Goal: Information Seeking & Learning: Learn about a topic

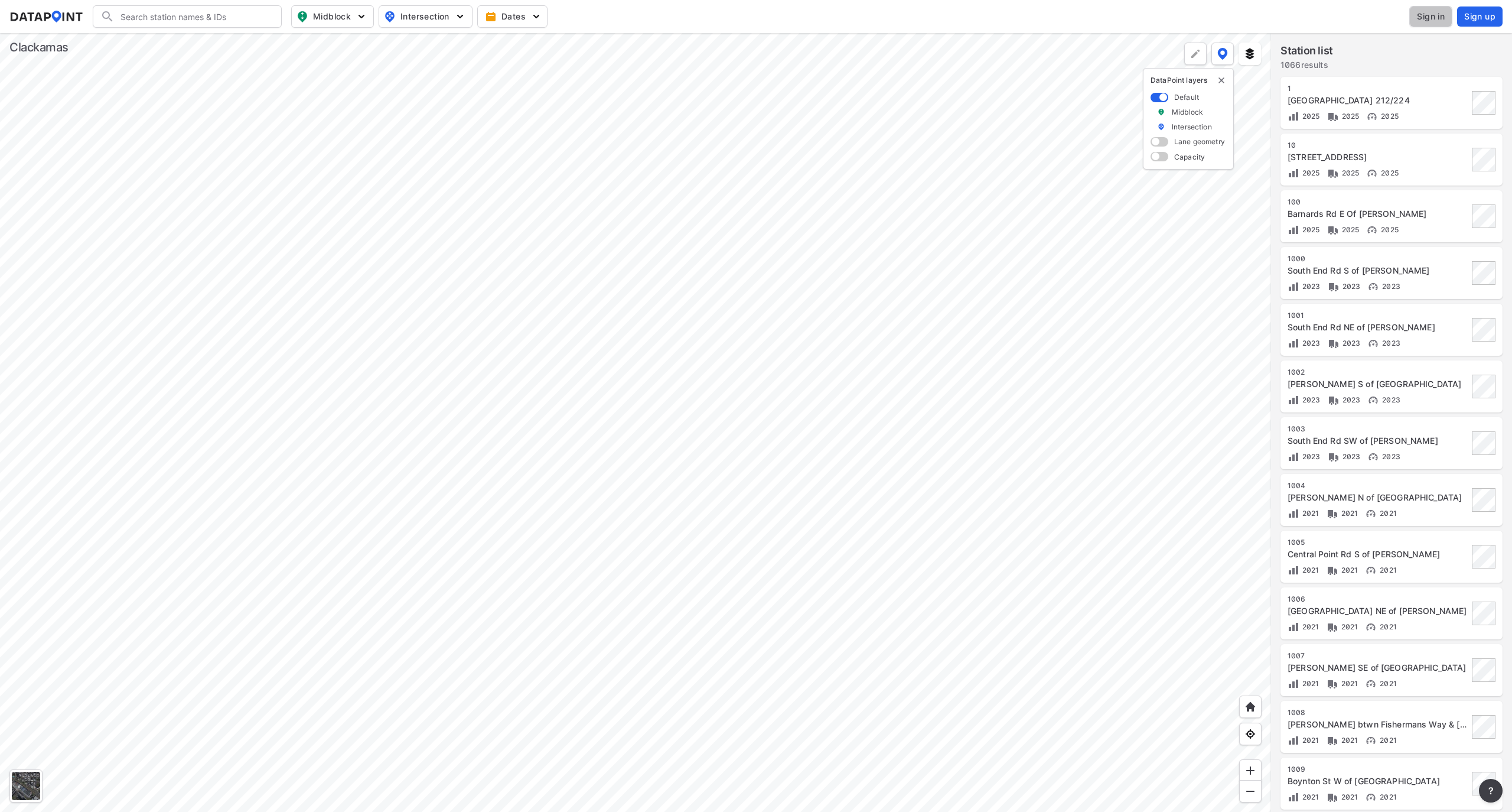
click at [1433, 17] on span "Sign in" at bounding box center [1431, 16] width 28 height 12
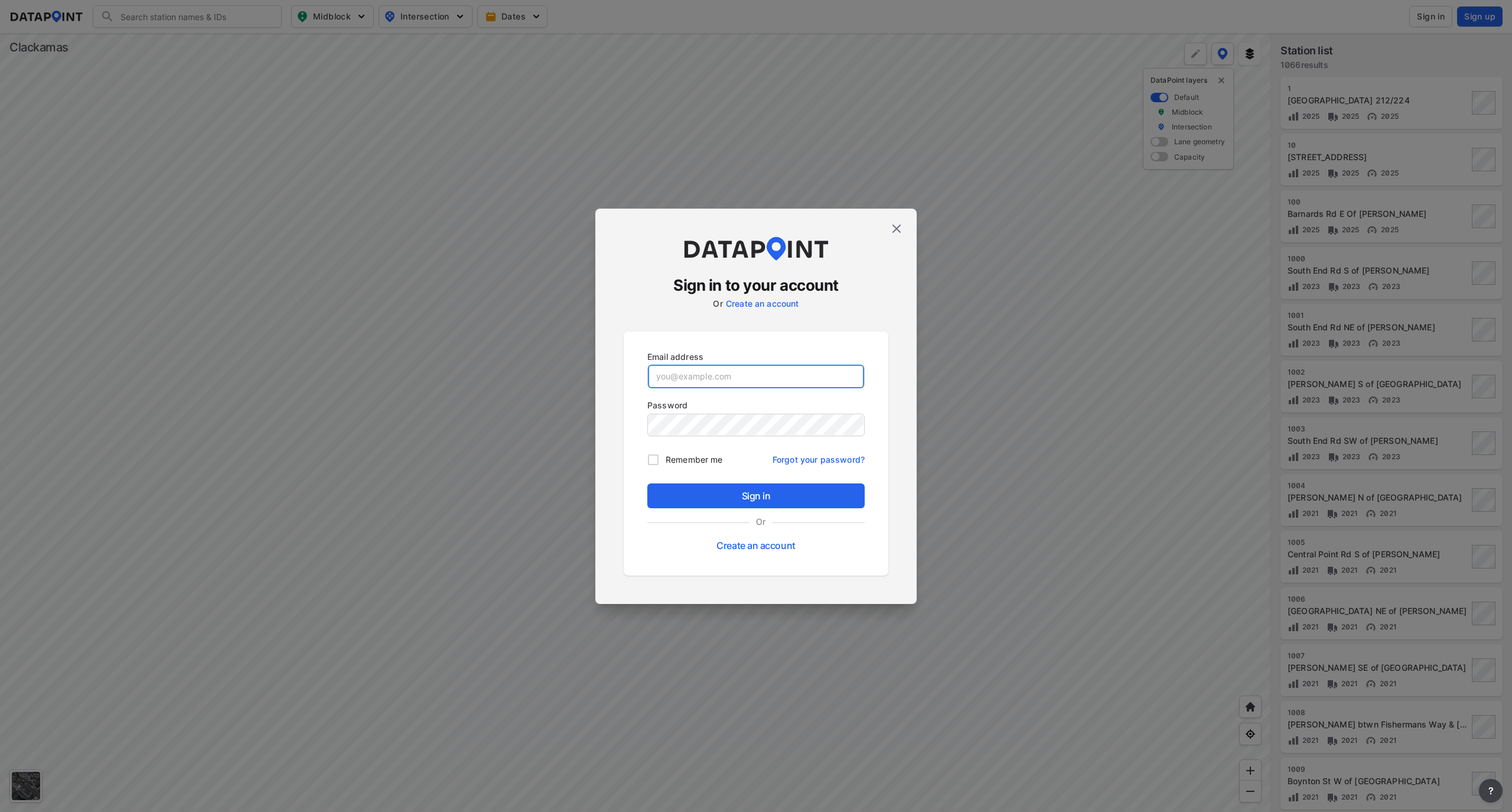
type input "[EMAIL_ADDRESS][DOMAIN_NAME]"
click at [704, 503] on button "Sign in" at bounding box center [756, 495] width 218 height 25
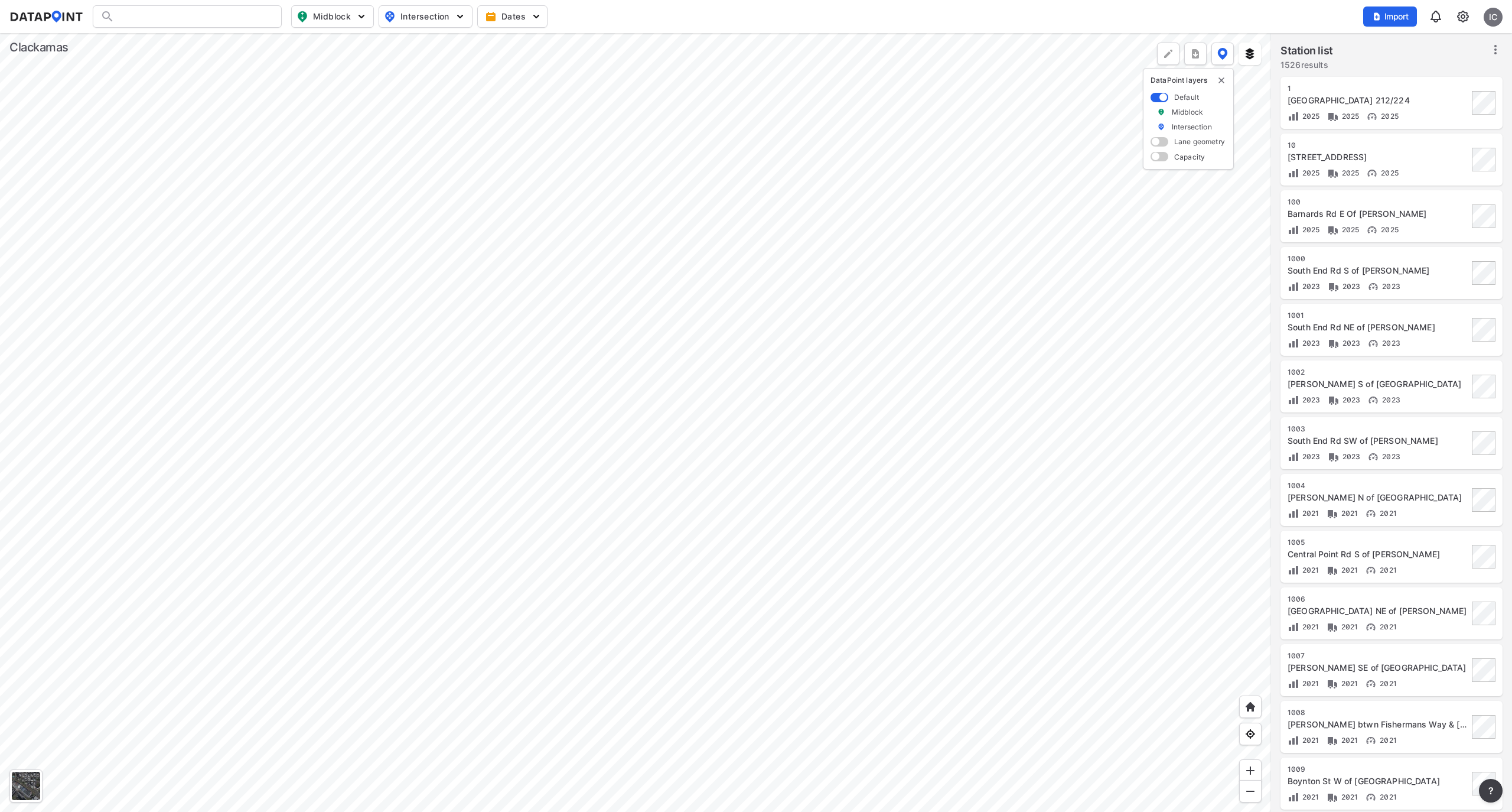
click at [511, 107] on div at bounding box center [636, 422] width 1271 height 779
click at [342, 286] on div at bounding box center [636, 422] width 1271 height 779
click at [443, 274] on div at bounding box center [636, 422] width 1271 height 779
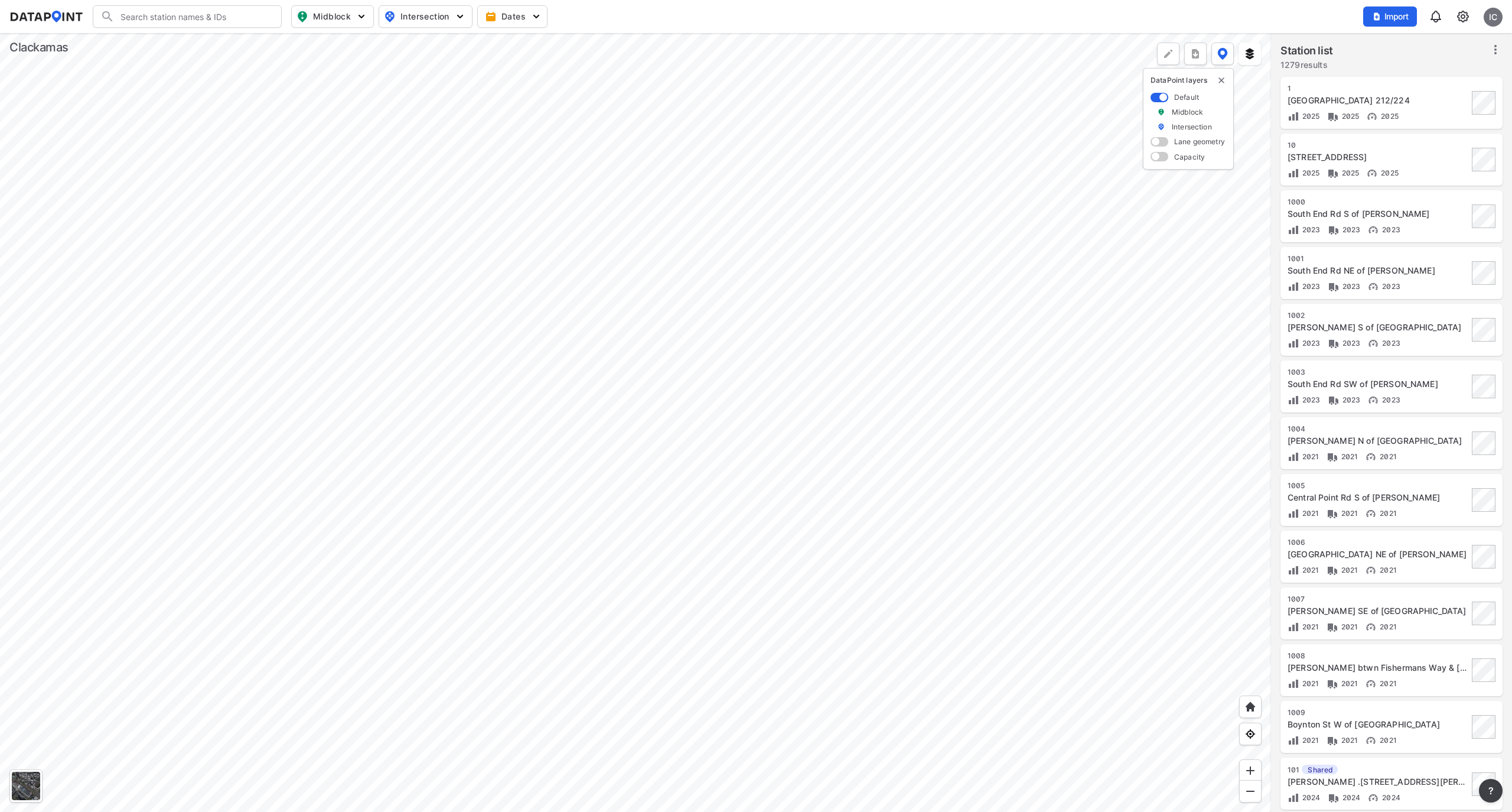
click at [443, 274] on div at bounding box center [636, 422] width 1271 height 779
click at [655, 197] on div at bounding box center [636, 422] width 1271 height 779
click at [511, 237] on div at bounding box center [636, 422] width 1271 height 779
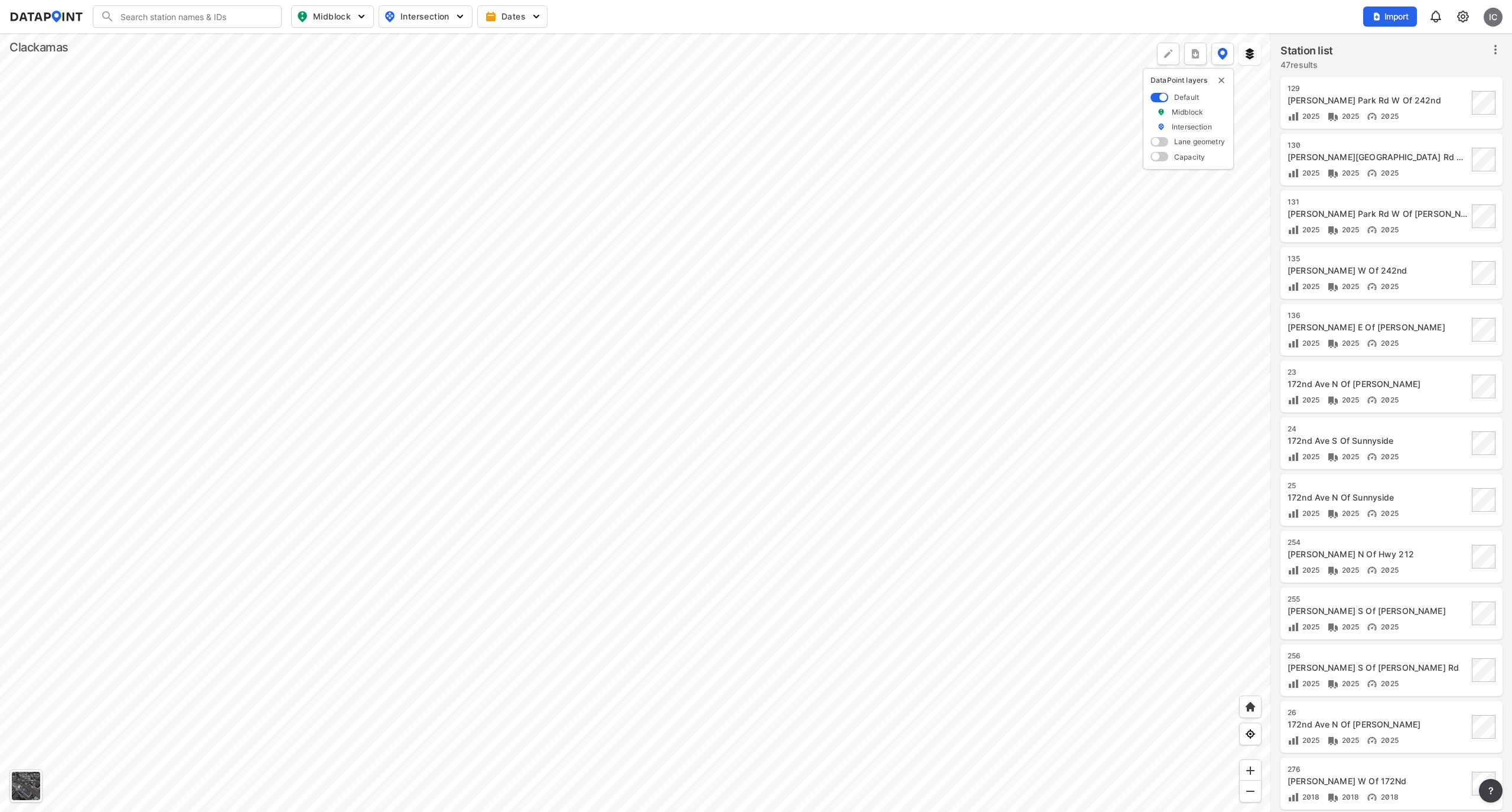
click at [210, 208] on div at bounding box center [636, 422] width 1271 height 779
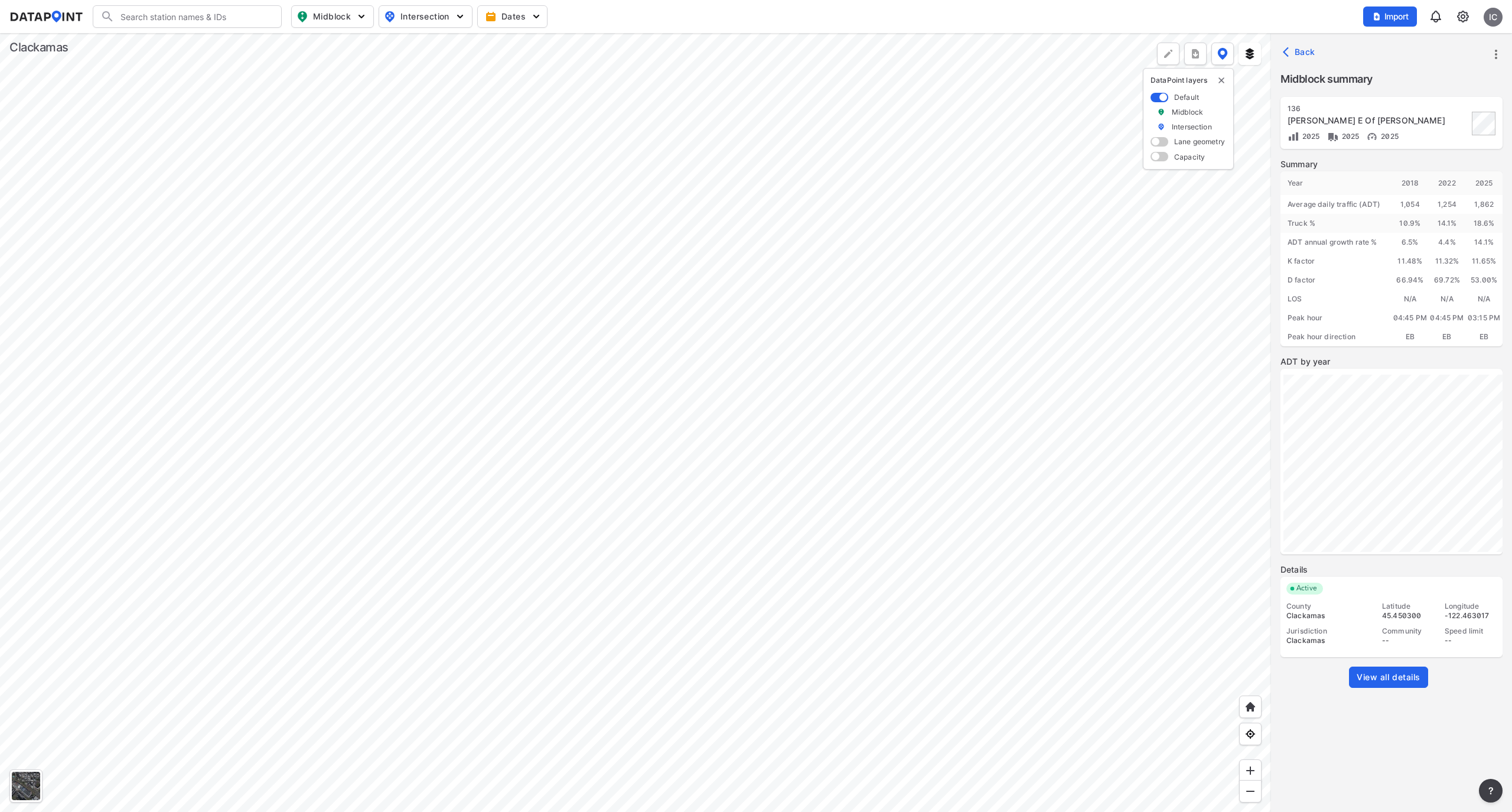
click at [1393, 679] on span "View all details" at bounding box center [1389, 677] width 64 height 12
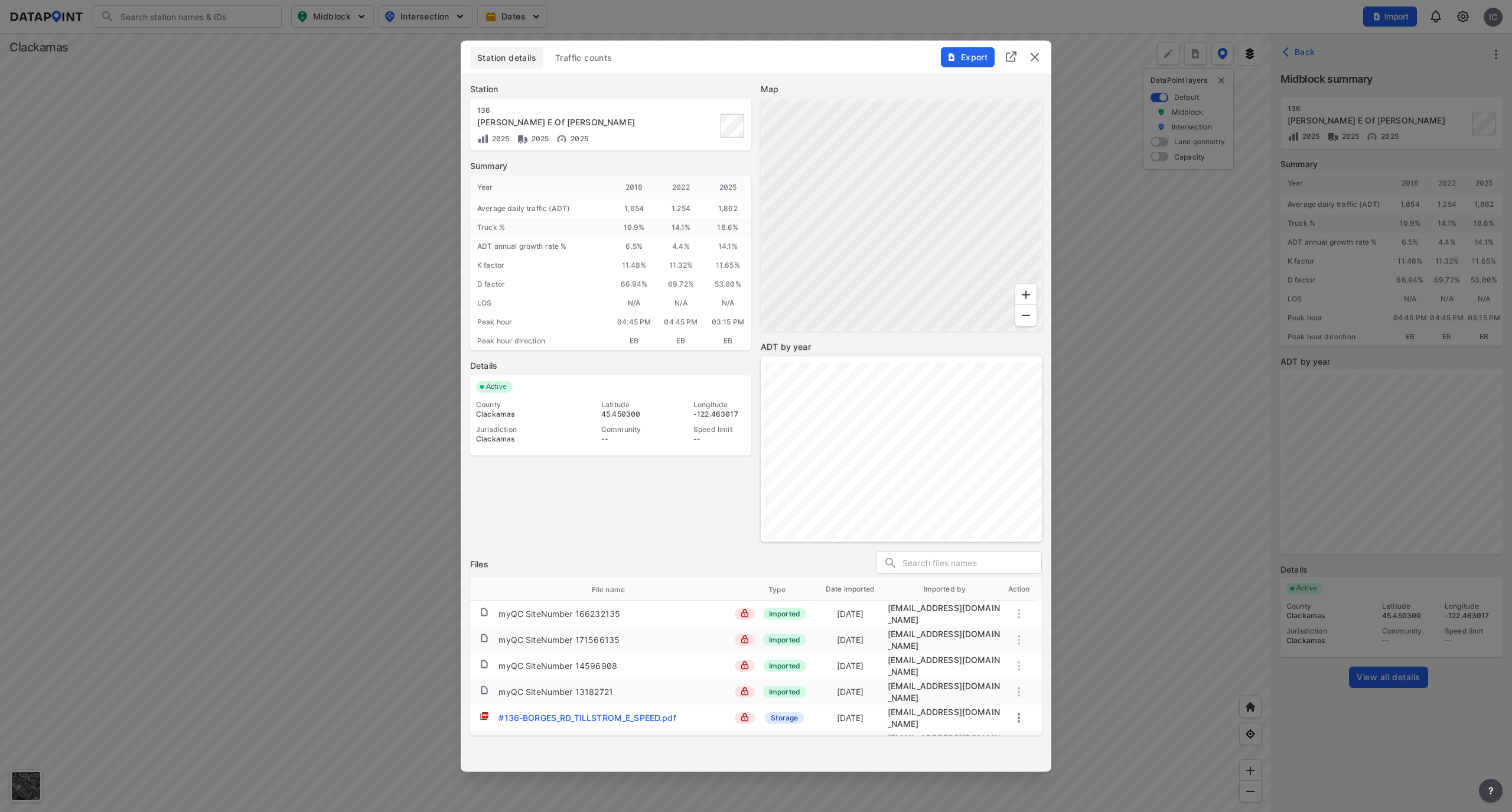
click at [591, 58] on span "Traffic counts" at bounding box center [584, 58] width 58 height 12
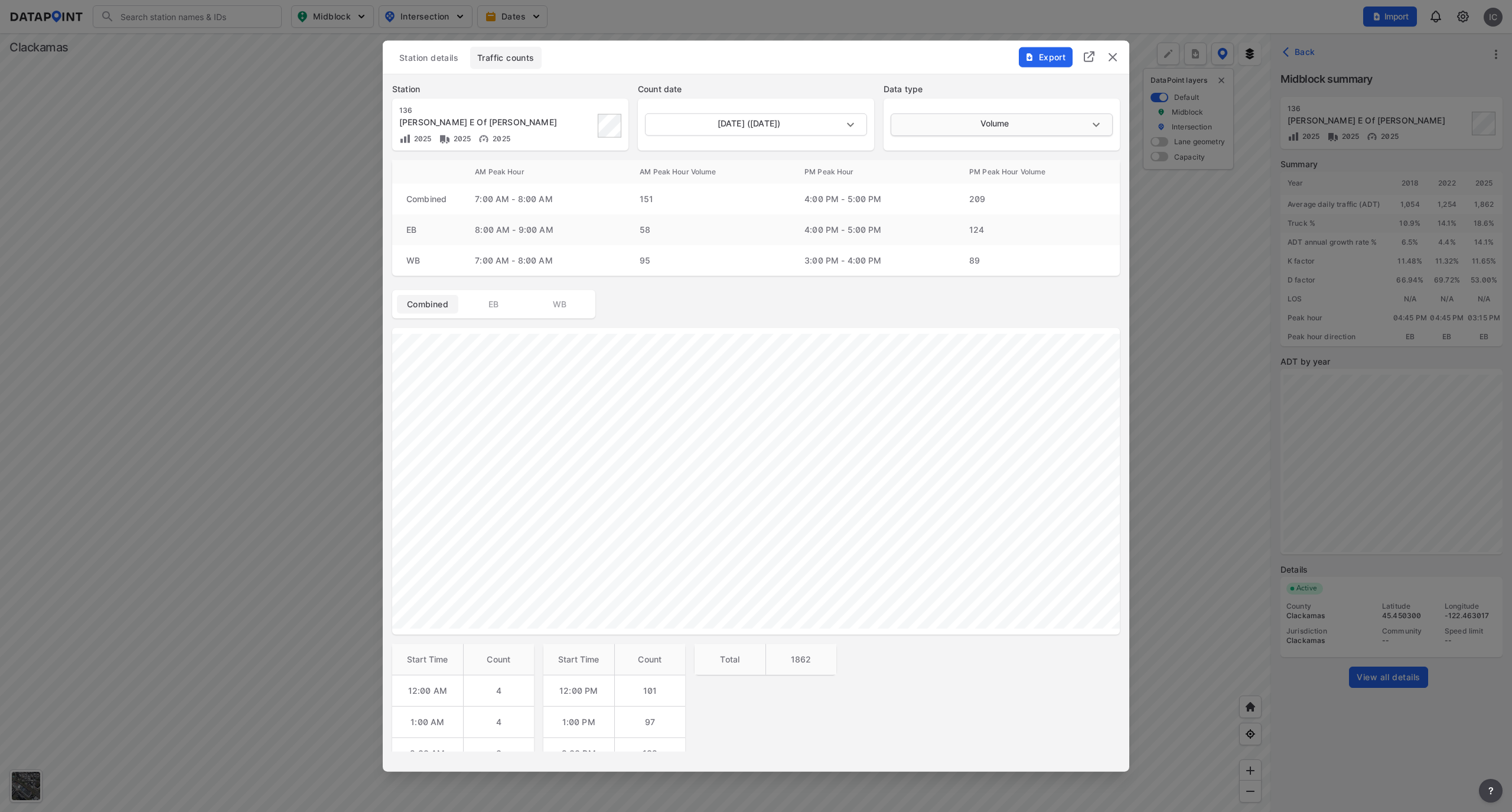
click at [948, 114] on body "Search Please enter a search term. Midblock Intersection Dates Import IC Import…" at bounding box center [756, 406] width 1512 height 812
click at [948, 168] on li "Speed" at bounding box center [1001, 170] width 220 height 22
type input "Speed"
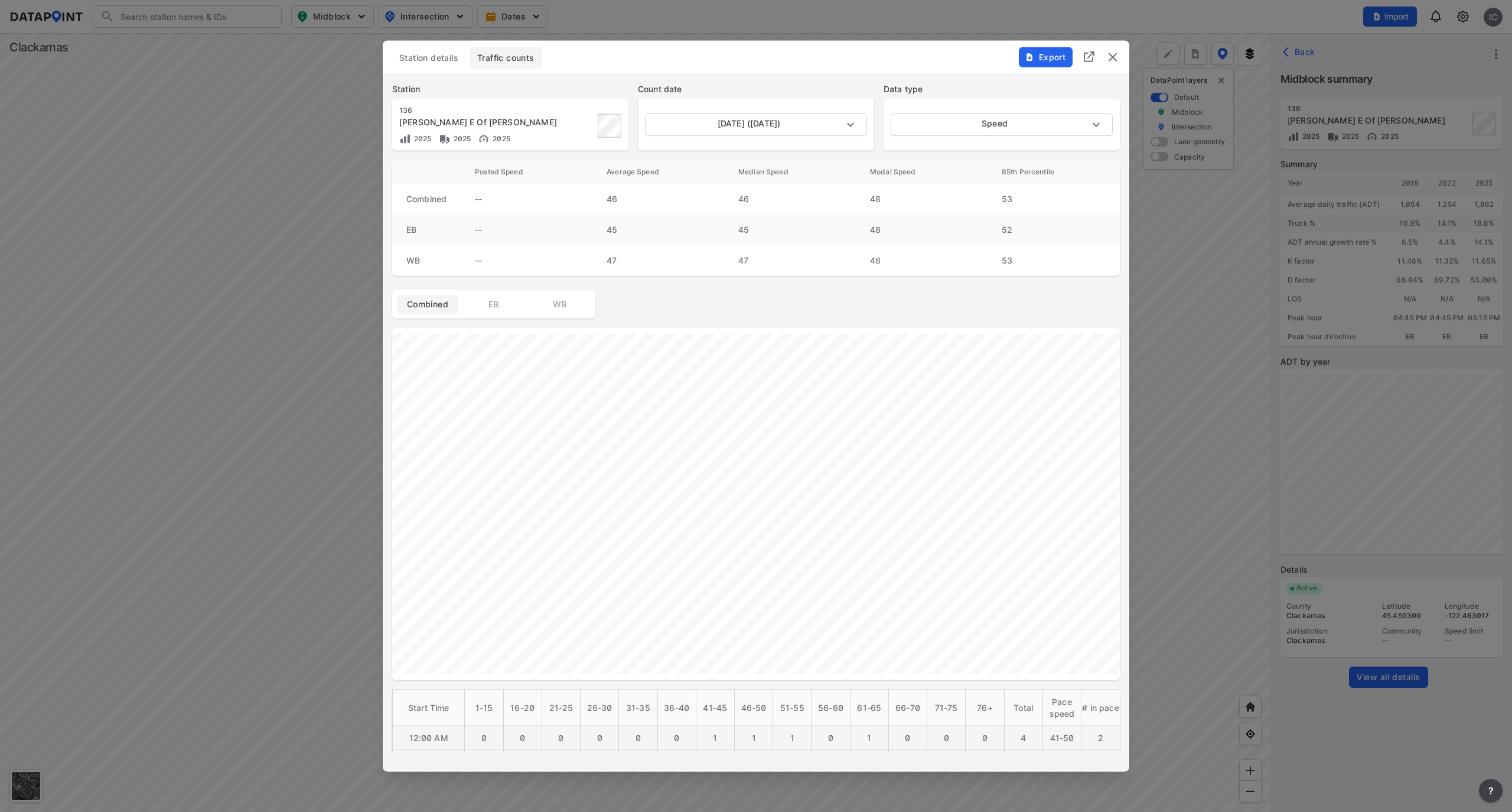
click at [1113, 60] on img "delete" at bounding box center [1113, 58] width 14 height 14
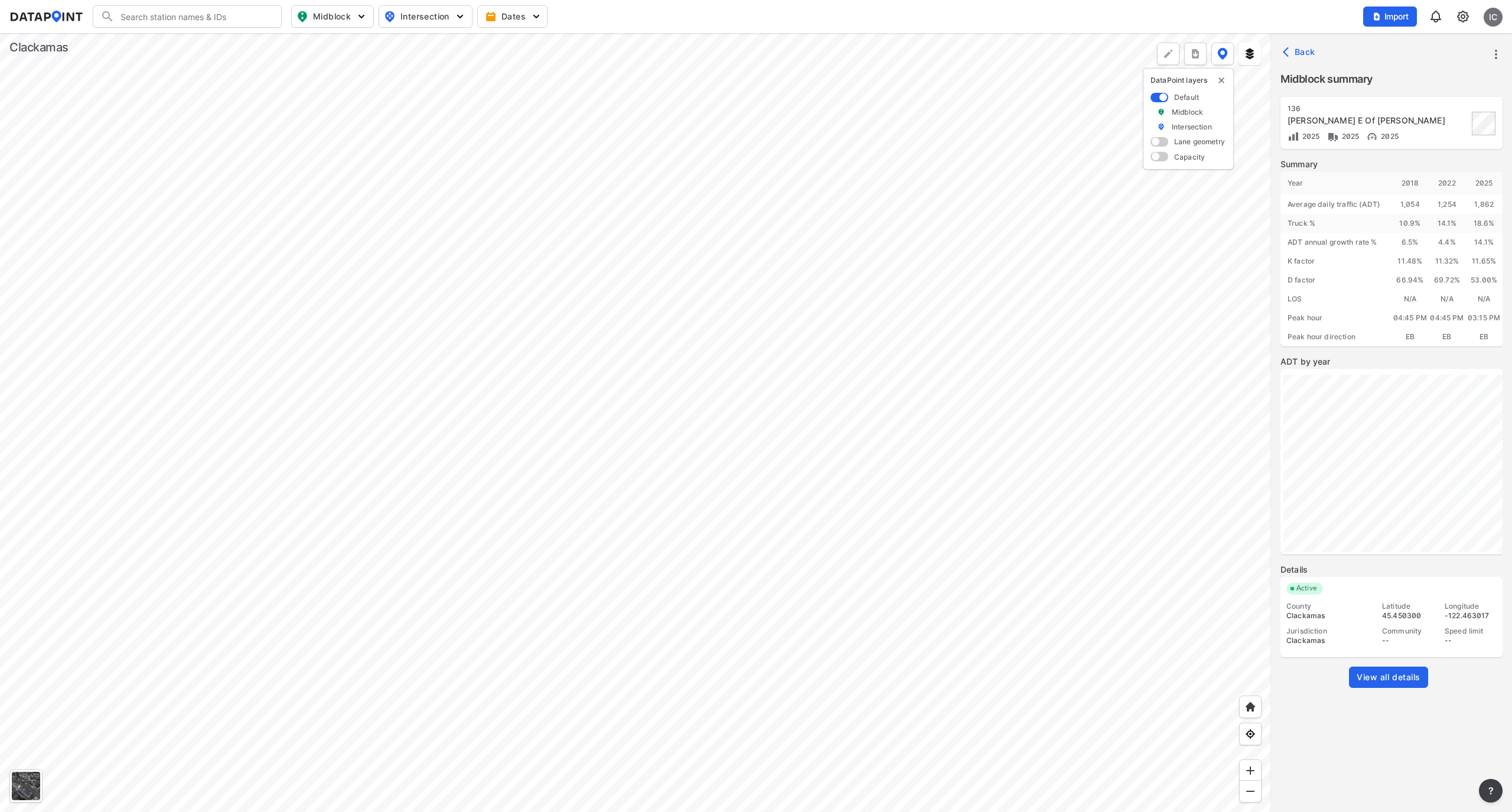
click at [1370, 674] on span "View all details" at bounding box center [1389, 677] width 64 height 12
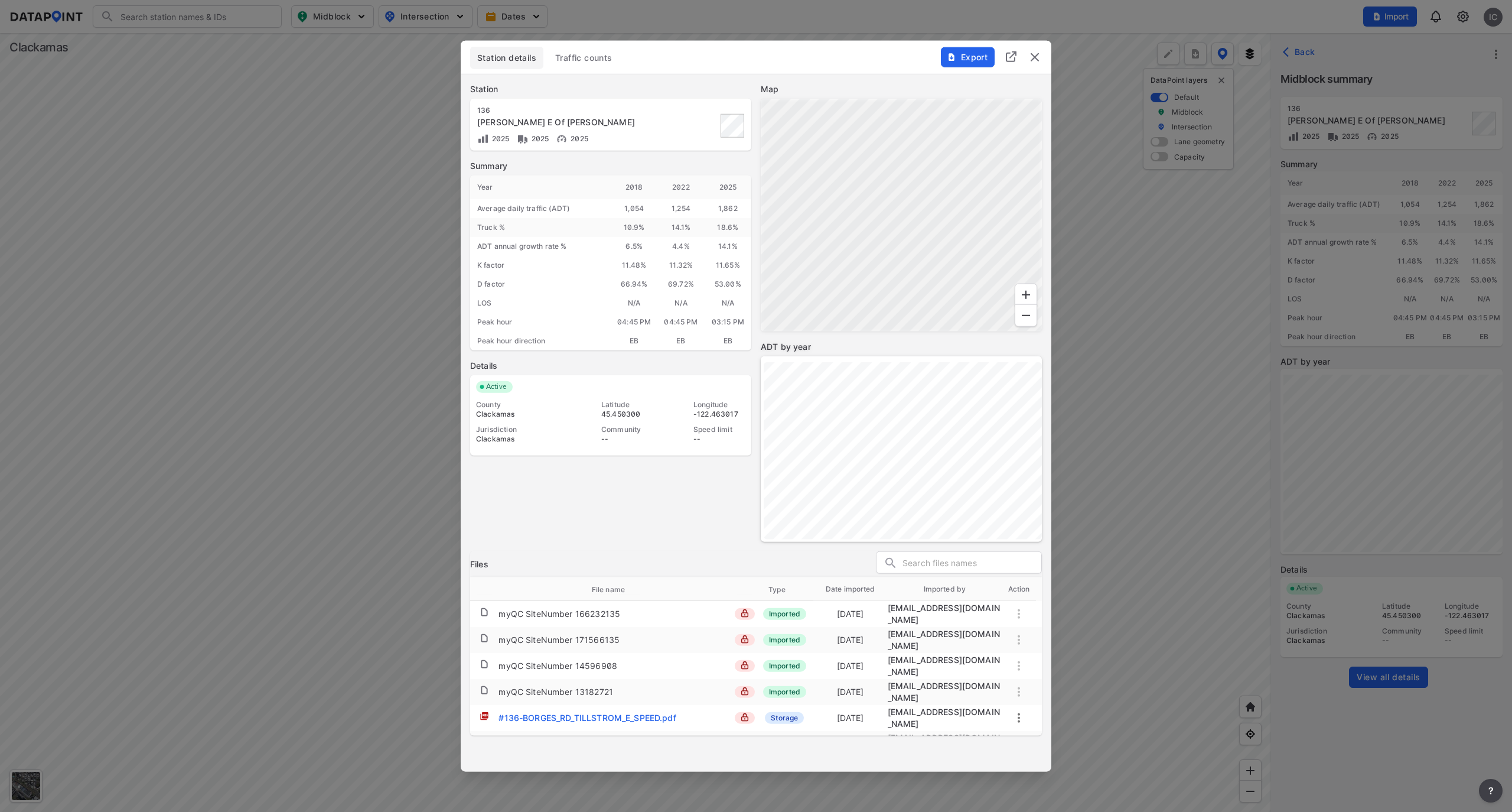
click at [587, 60] on span "Traffic counts" at bounding box center [584, 58] width 58 height 12
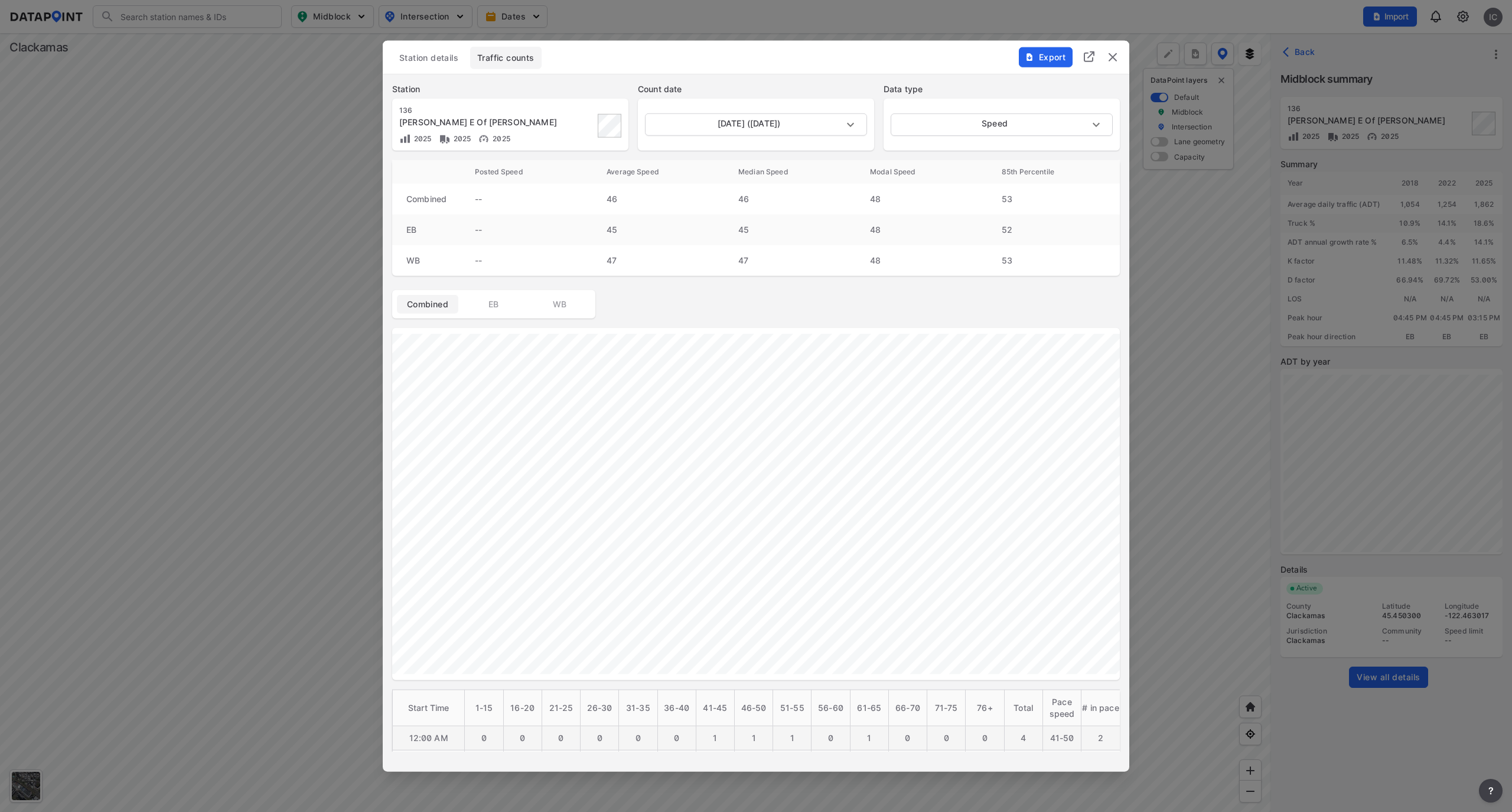
click at [1116, 55] on img "delete" at bounding box center [1113, 58] width 14 height 14
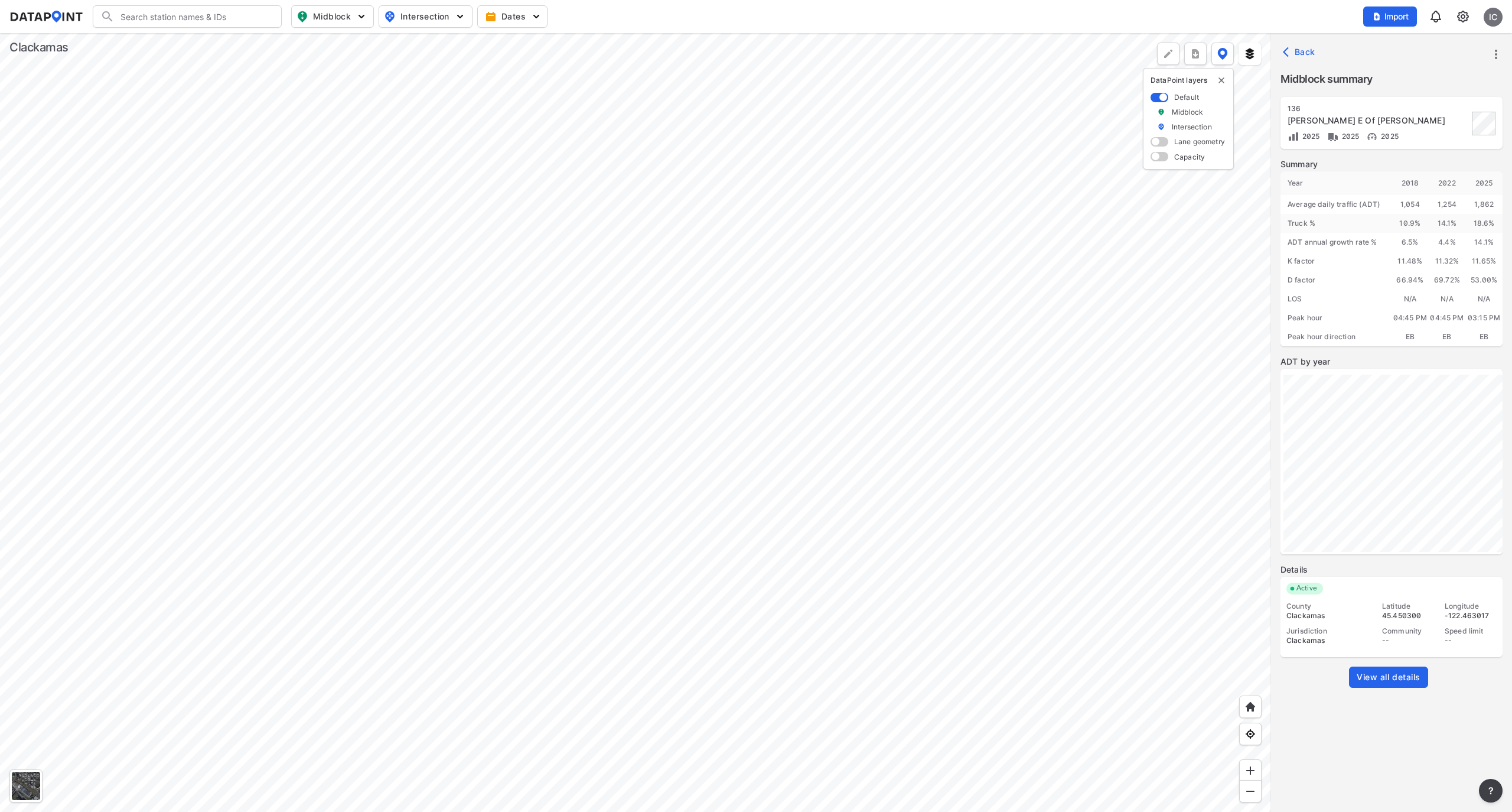
click at [203, 169] on div at bounding box center [636, 422] width 1271 height 779
click at [204, 206] on div at bounding box center [636, 422] width 1271 height 779
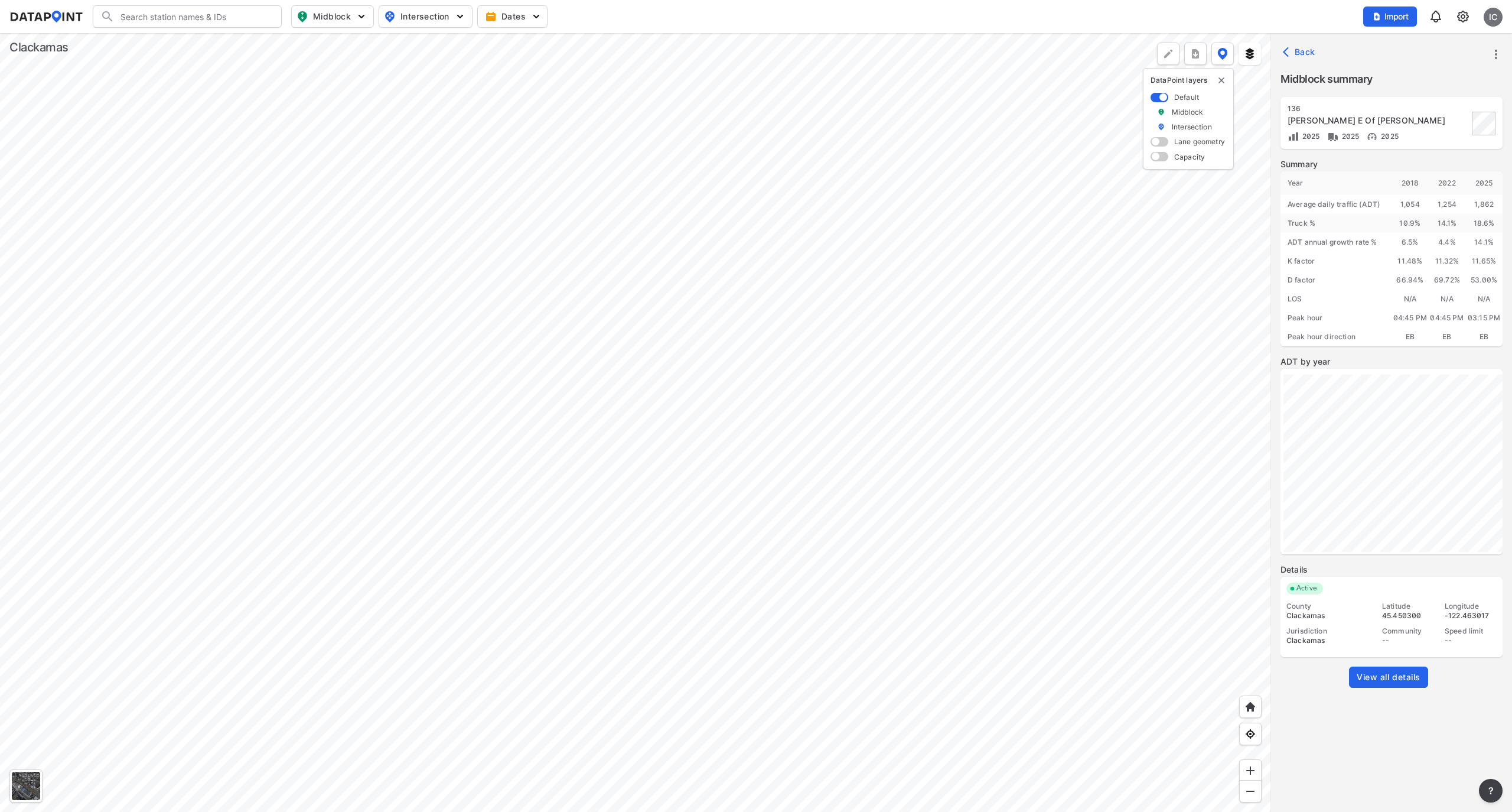
click at [204, 206] on div at bounding box center [636, 422] width 1271 height 779
click at [406, 421] on div at bounding box center [636, 422] width 1271 height 779
click at [1406, 672] on span "View all details" at bounding box center [1389, 677] width 64 height 12
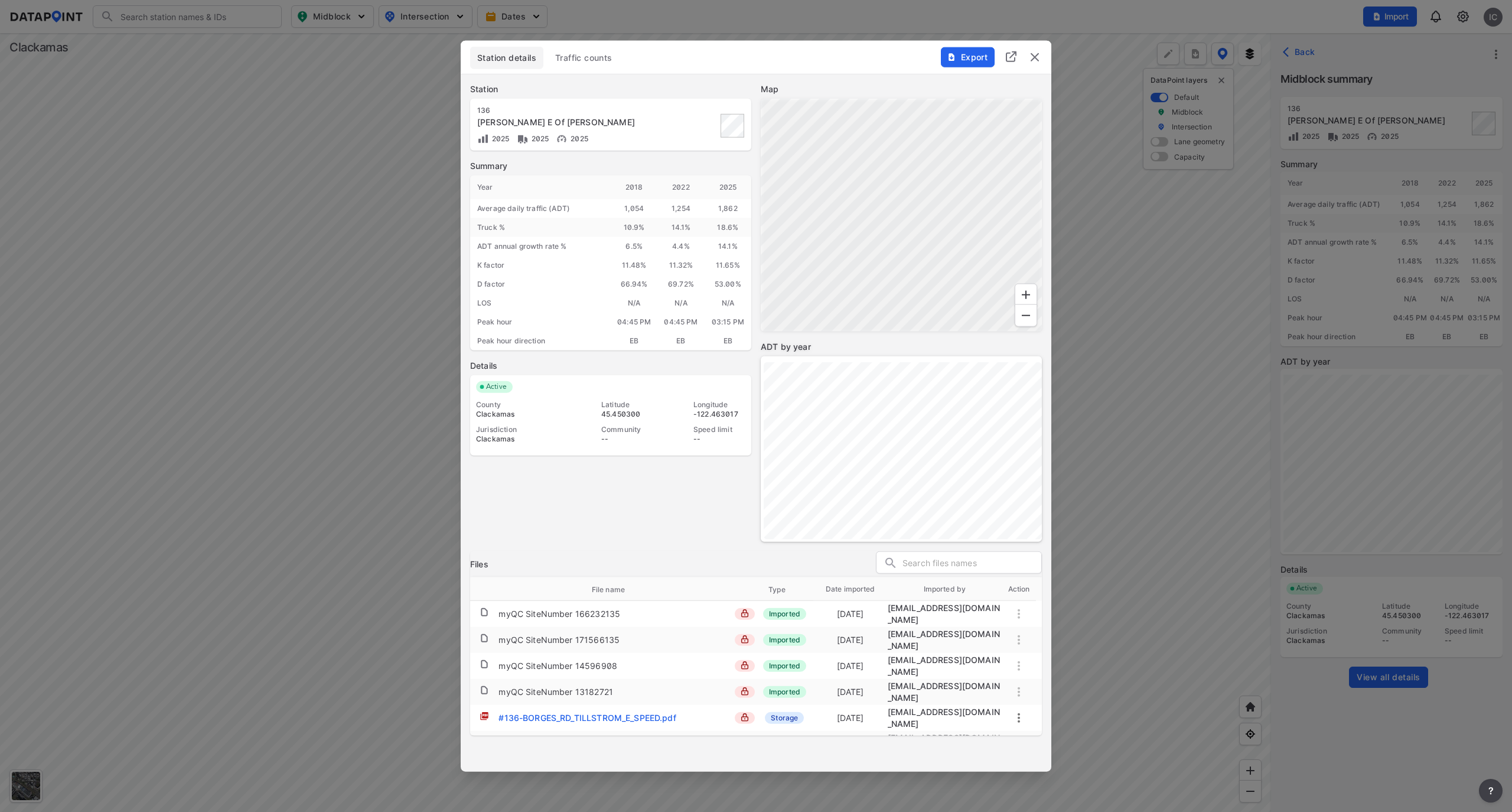
click at [584, 57] on span "Traffic counts" at bounding box center [584, 58] width 58 height 12
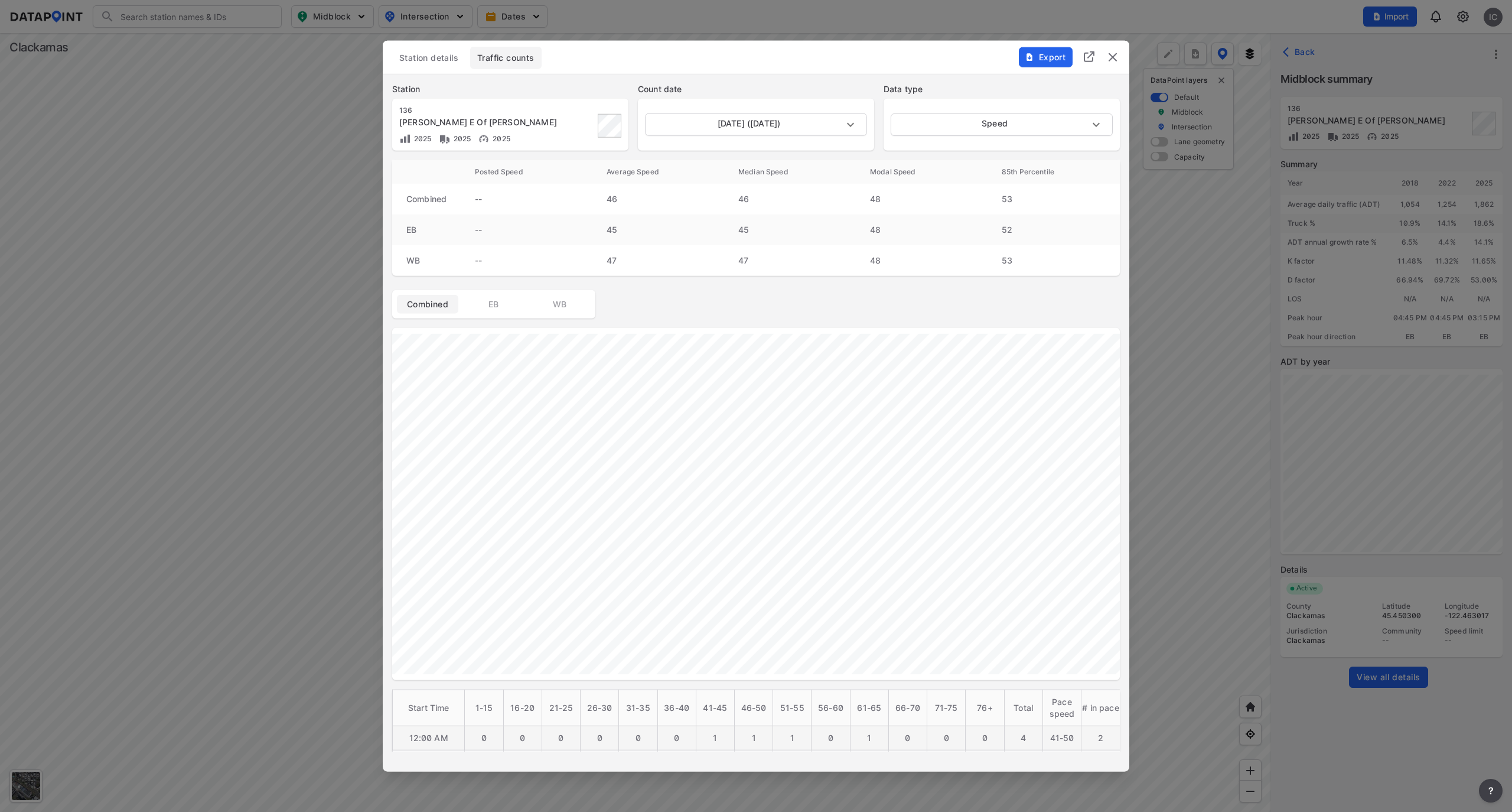
click at [1109, 282] on div "Posted Speed Average Speed Median Speed Modal Speed 85th Percentile Combined --…" at bounding box center [756, 239] width 747 height 159
click at [1116, 60] on img "delete" at bounding box center [1113, 58] width 14 height 14
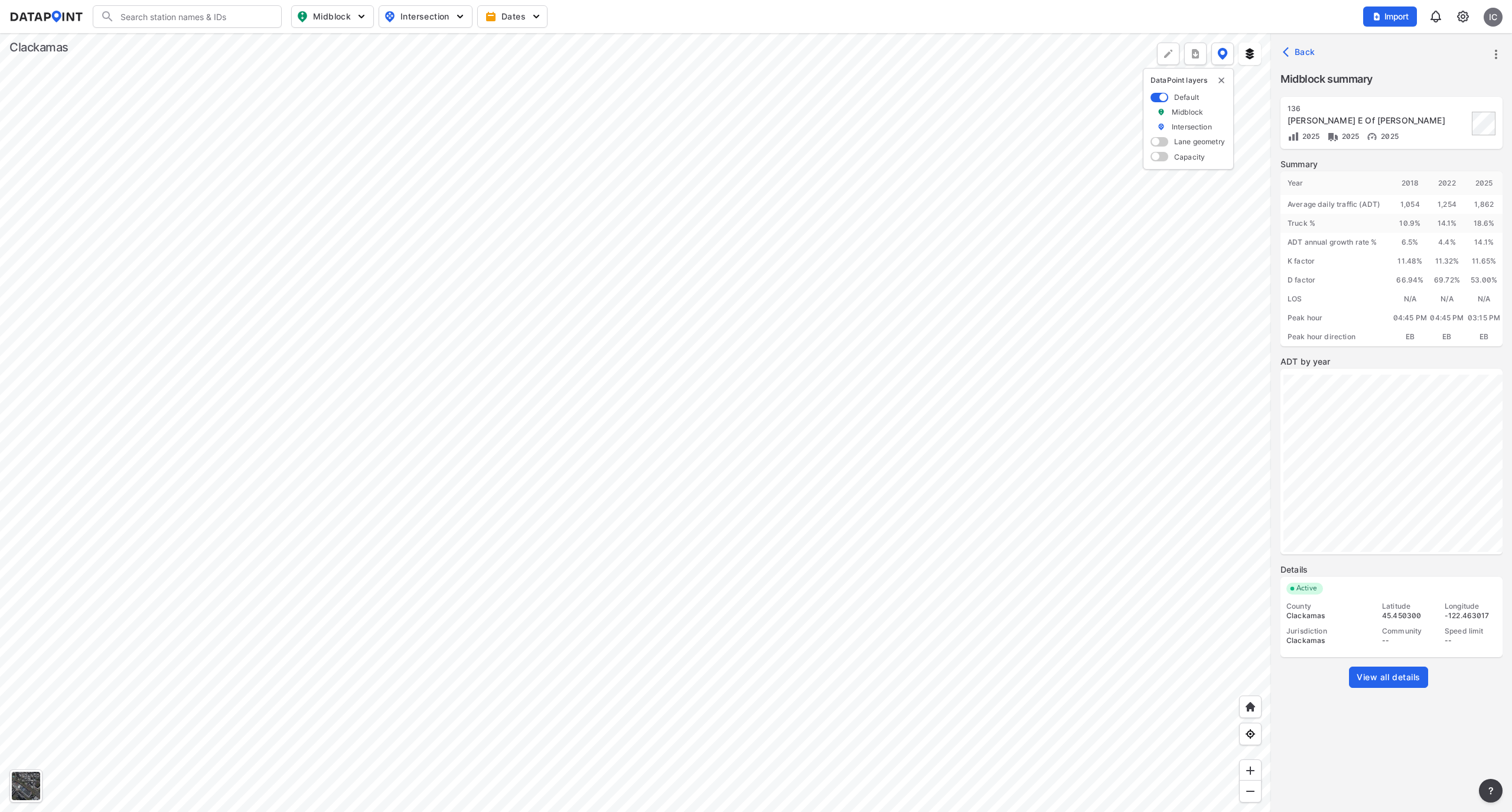
click at [917, 466] on div at bounding box center [636, 422] width 1271 height 779
click at [705, 759] on div at bounding box center [636, 422] width 1271 height 779
click at [1391, 684] on link "View all details" at bounding box center [1389, 677] width 79 height 21
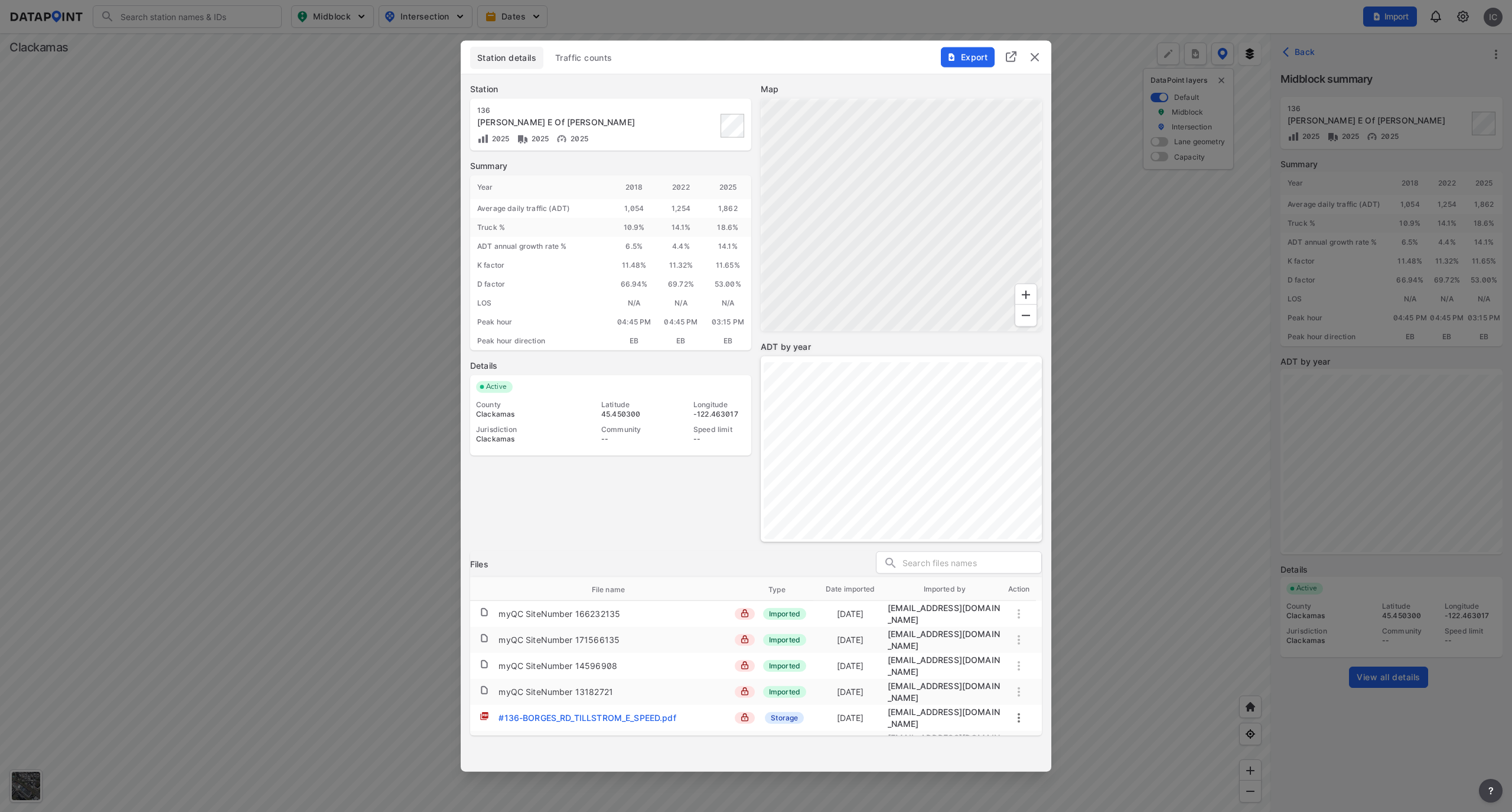
click at [584, 64] on button "Traffic counts" at bounding box center [584, 58] width 72 height 22
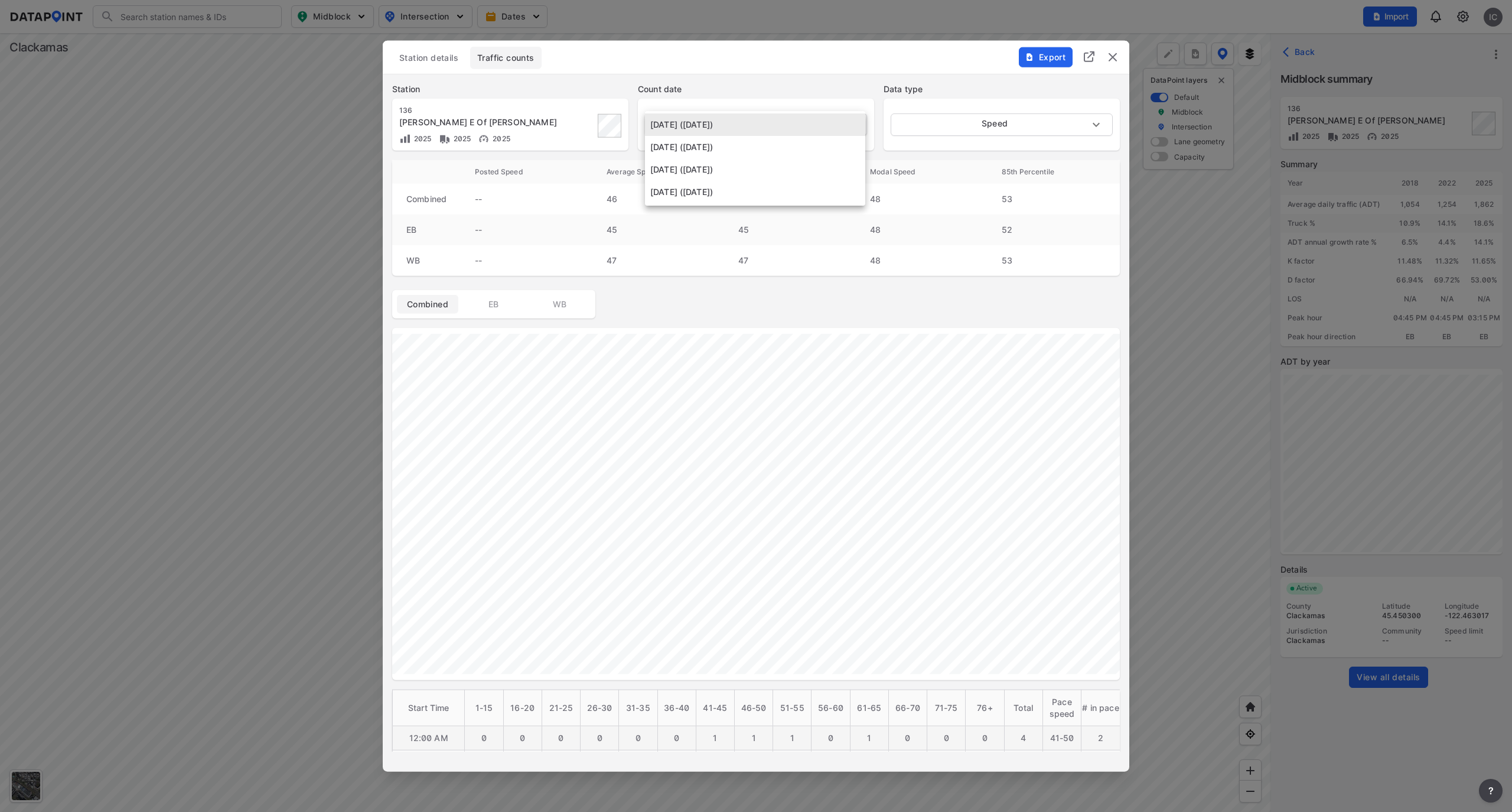
click at [791, 121] on body "Search Please enter a search term. Midblock Intersection Dates Import IC Import…" at bounding box center [756, 406] width 1512 height 812
click at [791, 150] on li "[DATE] ([DATE])" at bounding box center [755, 147] width 220 height 22
click at [818, 126] on body "Search Please enter a search term. Midblock Intersection Dates Import IC Import…" at bounding box center [756, 406] width 1512 height 812
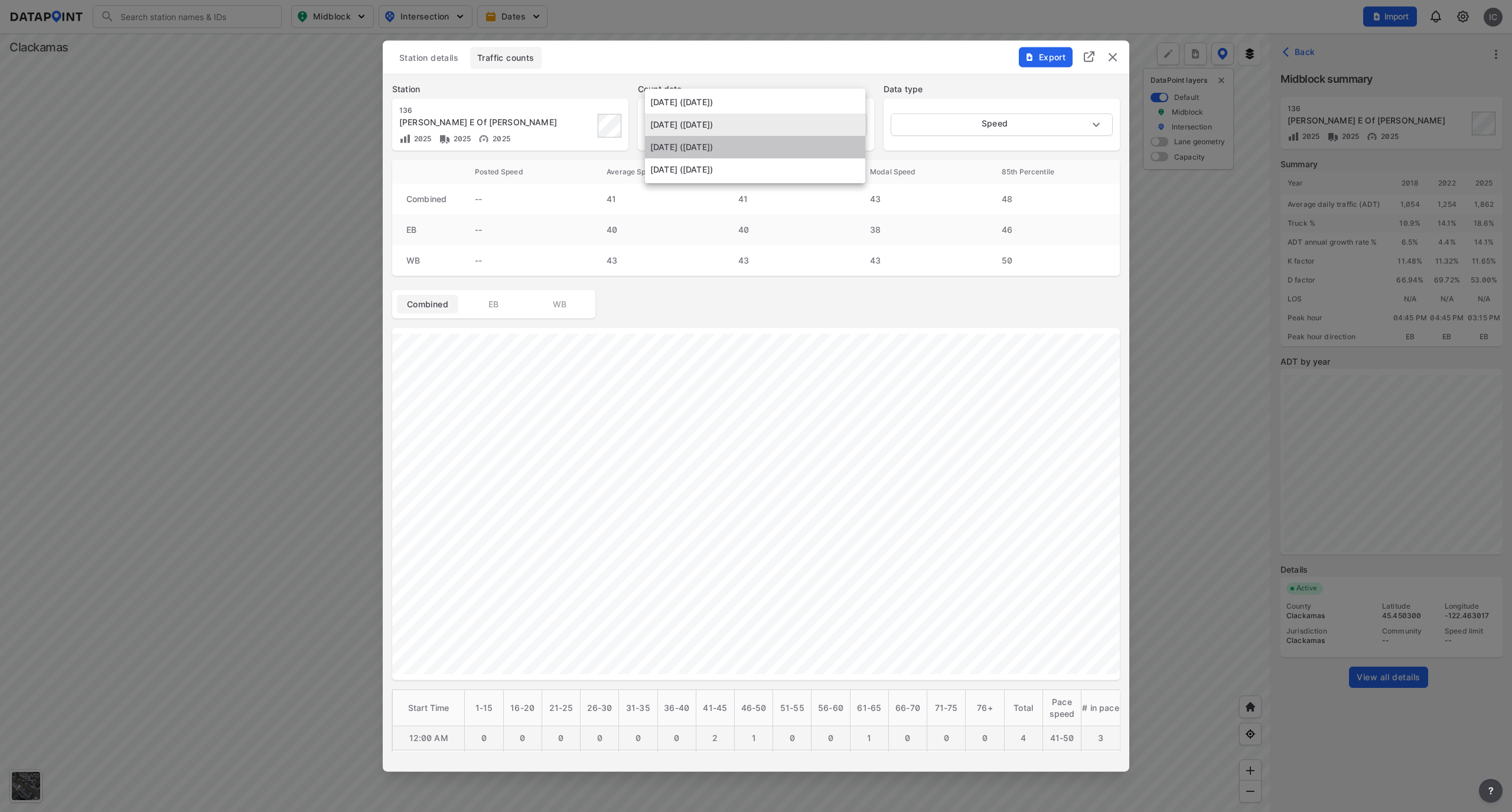
click at [820, 147] on li "[DATE] ([DATE])" at bounding box center [755, 147] width 220 height 22
click at [819, 125] on body "Search Please enter a search term. Midblock Intersection Dates Import IC Import…" at bounding box center [756, 406] width 1512 height 812
click at [814, 149] on li "[DATE] ([DATE])" at bounding box center [755, 147] width 220 height 22
click at [812, 126] on body "Search Please enter a search term. Midblock Intersection Dates Import IC Import…" at bounding box center [756, 406] width 1512 height 812
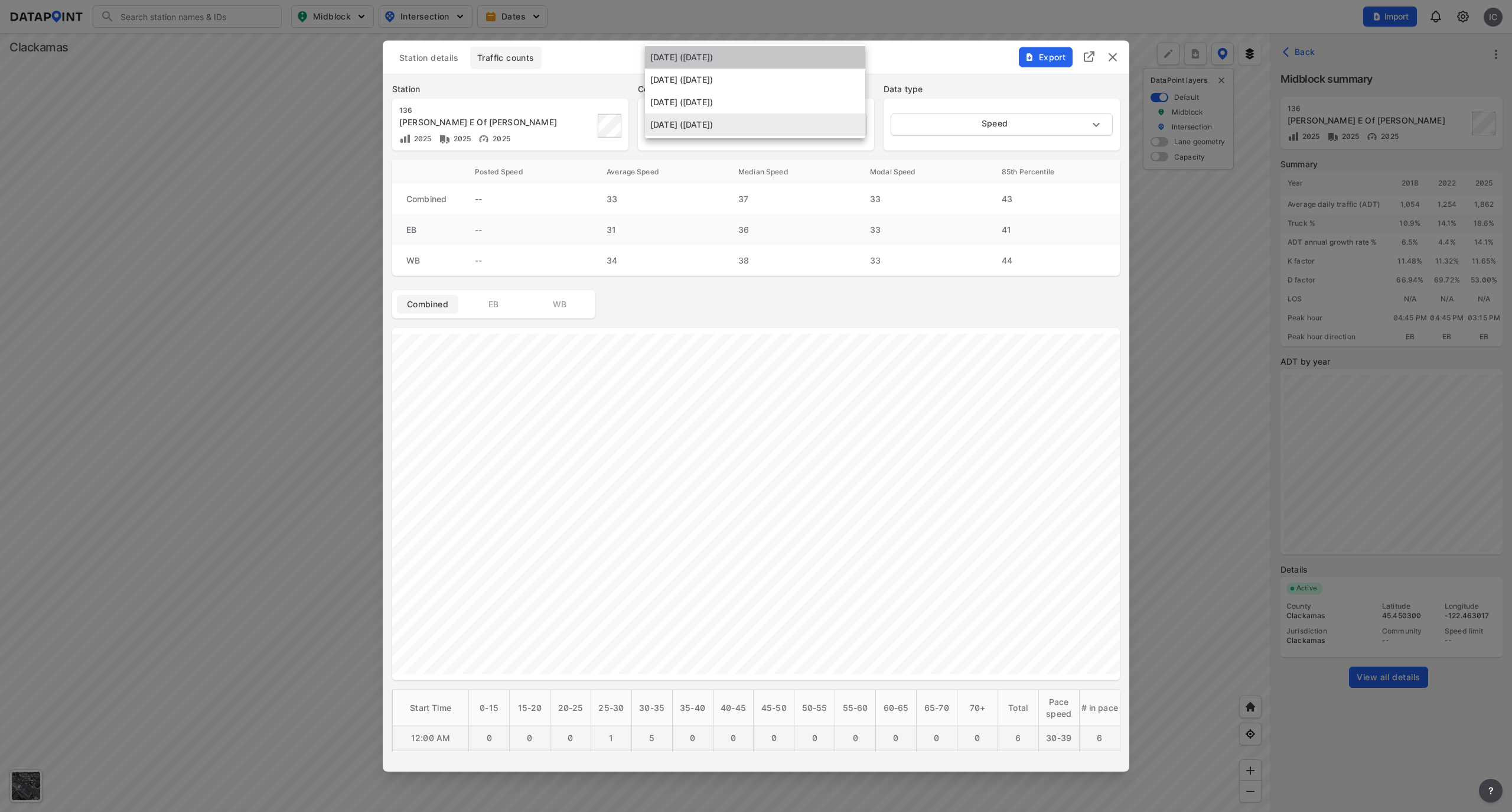
click at [800, 58] on li "[DATE] ([DATE])" at bounding box center [755, 58] width 220 height 22
type input "[DATE]"
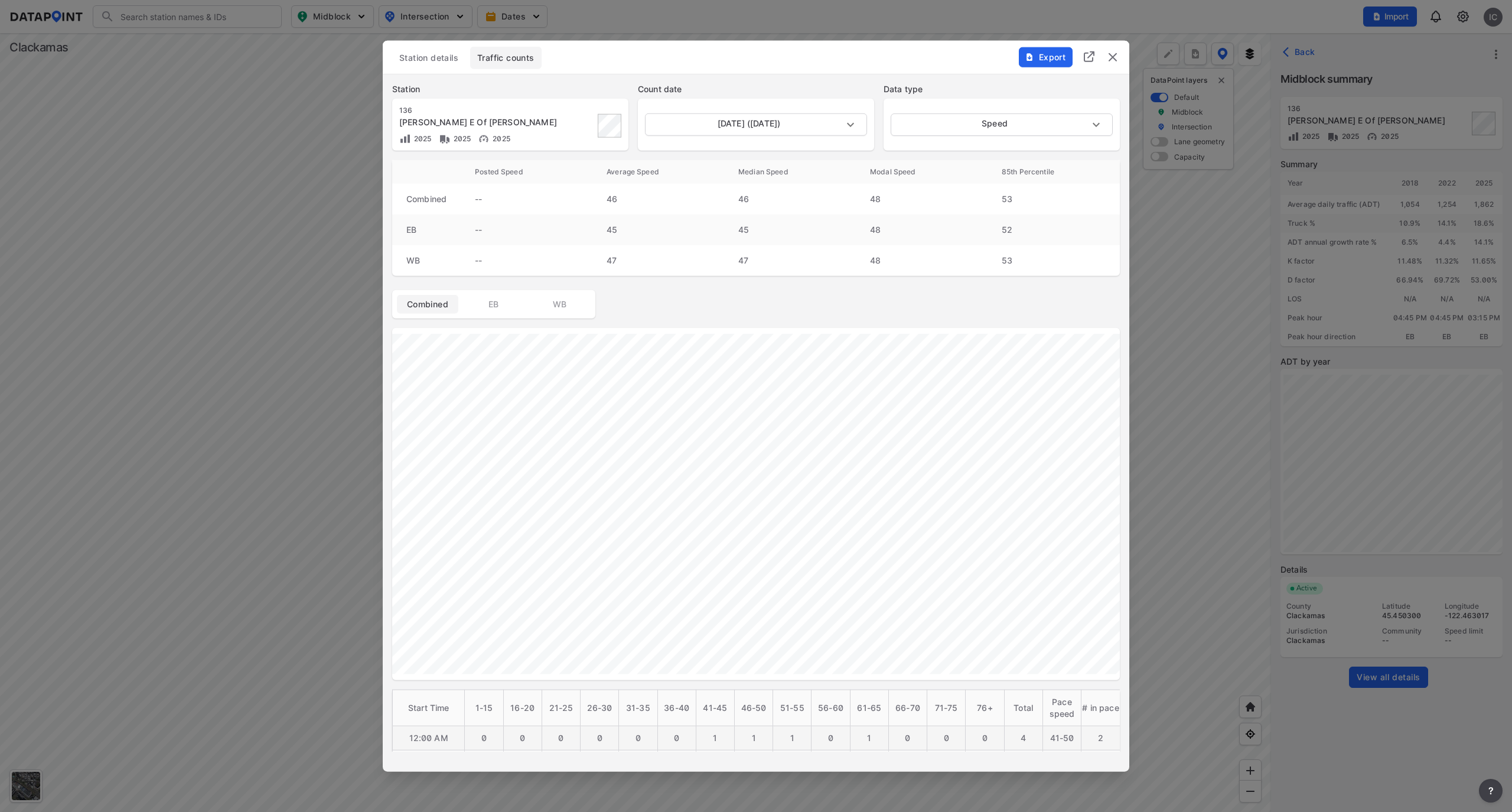
click at [1116, 48] on div "Export" at bounding box center [1069, 51] width 120 height 20
click at [1111, 58] on img "delete" at bounding box center [1113, 58] width 14 height 14
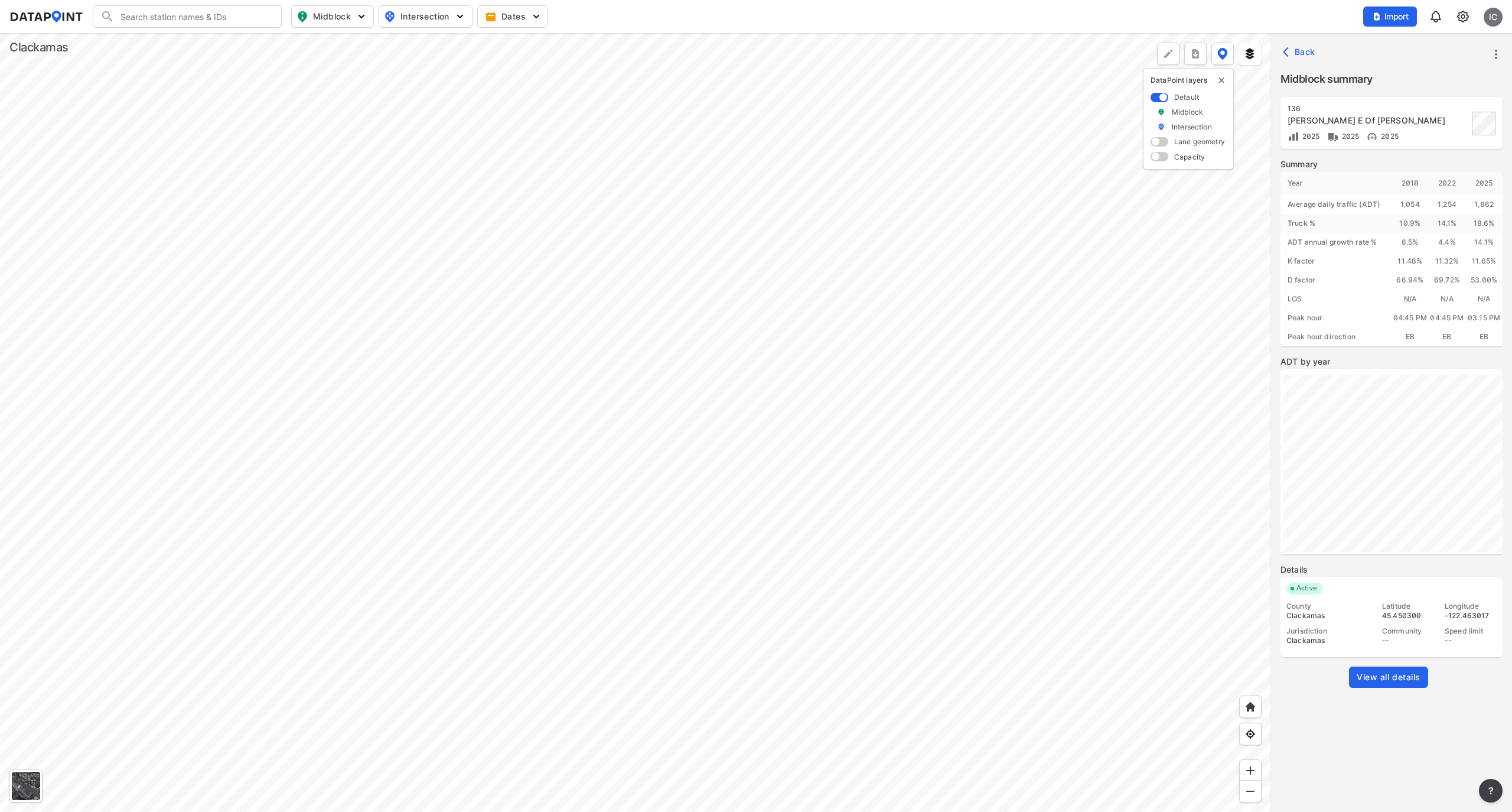
click at [476, 556] on div at bounding box center [636, 422] width 1271 height 779
click at [1249, 790] on img at bounding box center [1250, 791] width 12 height 12
click at [728, 619] on div at bounding box center [636, 422] width 1271 height 779
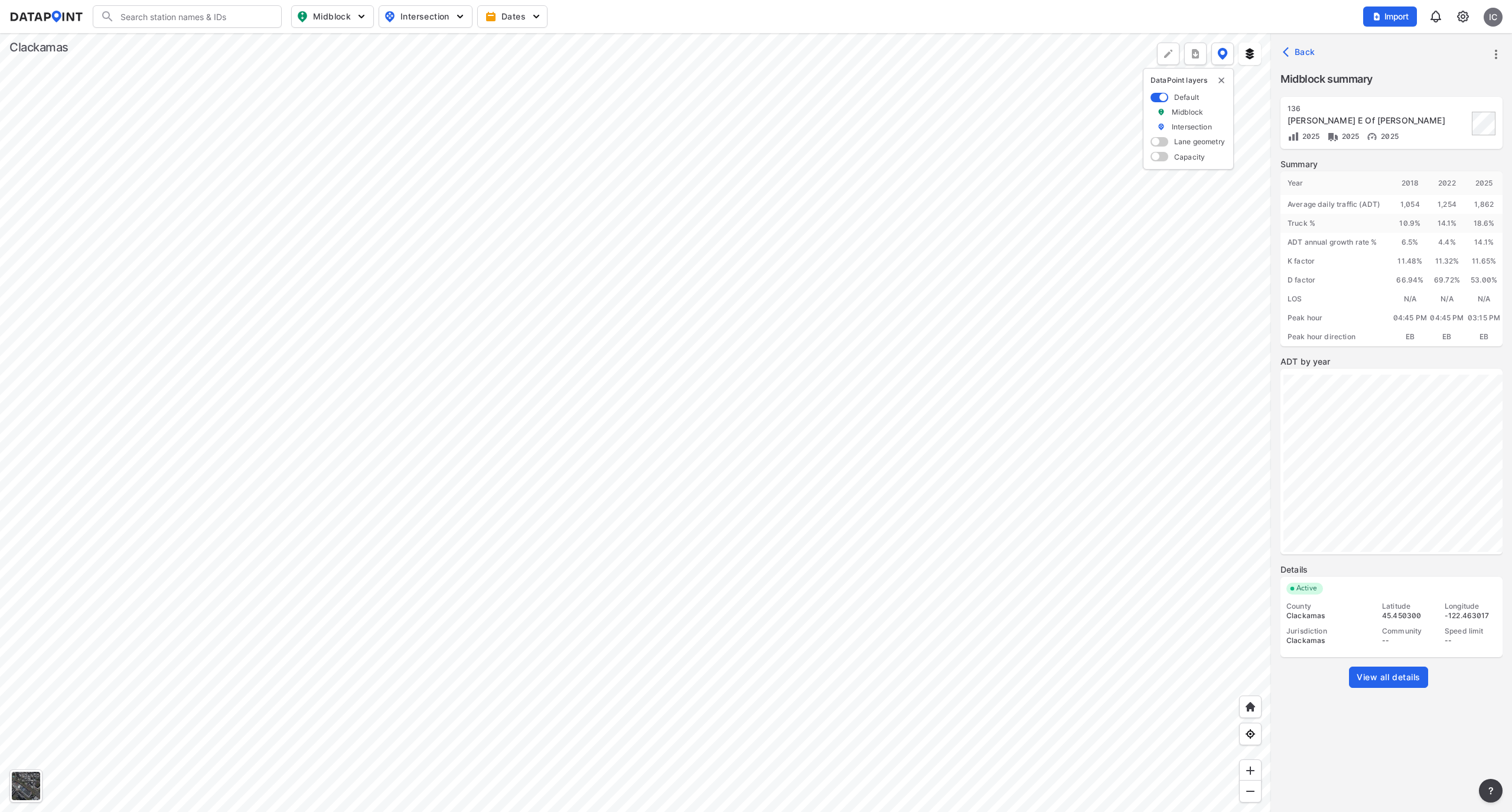
click at [1083, 535] on div at bounding box center [636, 422] width 1271 height 779
click at [1186, 528] on div at bounding box center [636, 422] width 1271 height 779
click at [1271, 547] on div at bounding box center [636, 422] width 1271 height 779
click at [1047, 555] on div at bounding box center [636, 422] width 1271 height 779
click at [989, 258] on div at bounding box center [636, 422] width 1271 height 779
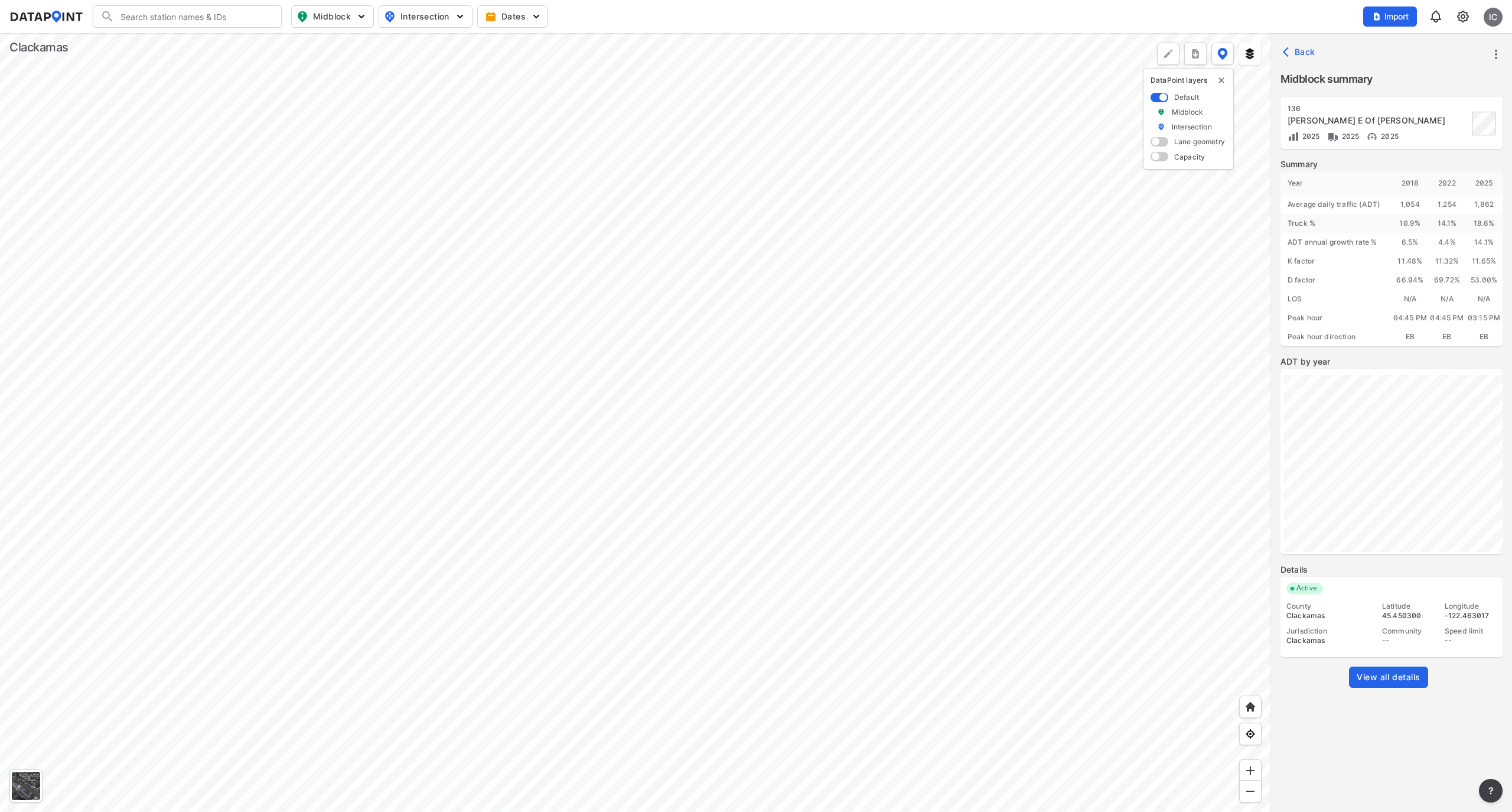
click at [1159, 294] on div at bounding box center [636, 422] width 1271 height 779
click at [1106, 211] on div at bounding box center [636, 422] width 1271 height 779
click at [754, 157] on div at bounding box center [636, 422] width 1271 height 779
click at [693, 33] on div at bounding box center [636, 422] width 1271 height 779
click at [695, 33] on div at bounding box center [636, 422] width 1271 height 779
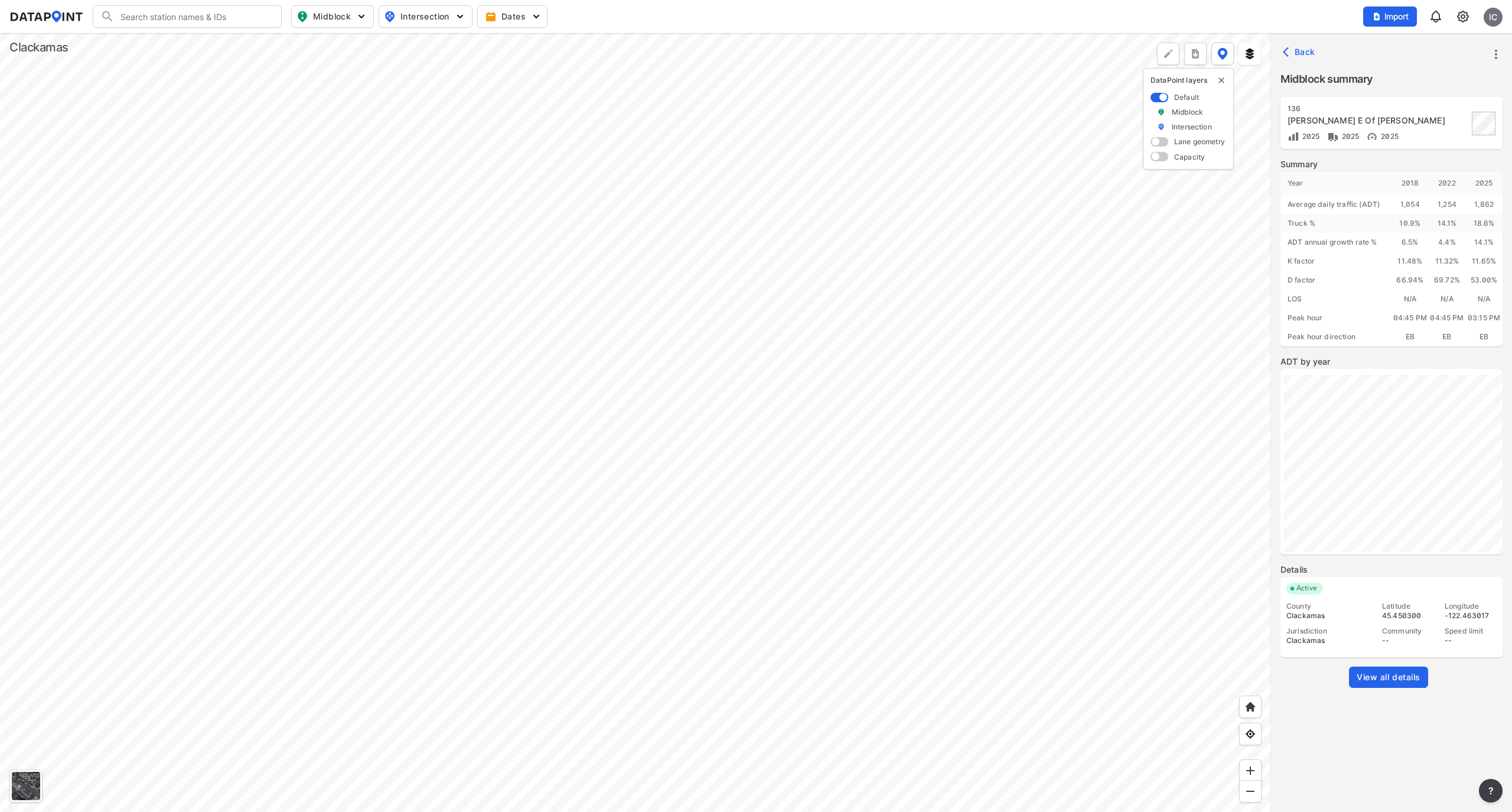
click at [951, 801] on div at bounding box center [636, 422] width 1271 height 779
click at [625, 578] on div at bounding box center [636, 422] width 1271 height 779
click at [518, 438] on div at bounding box center [636, 422] width 1271 height 779
click at [539, 398] on div at bounding box center [636, 422] width 1271 height 779
click at [473, 249] on div at bounding box center [636, 422] width 1271 height 779
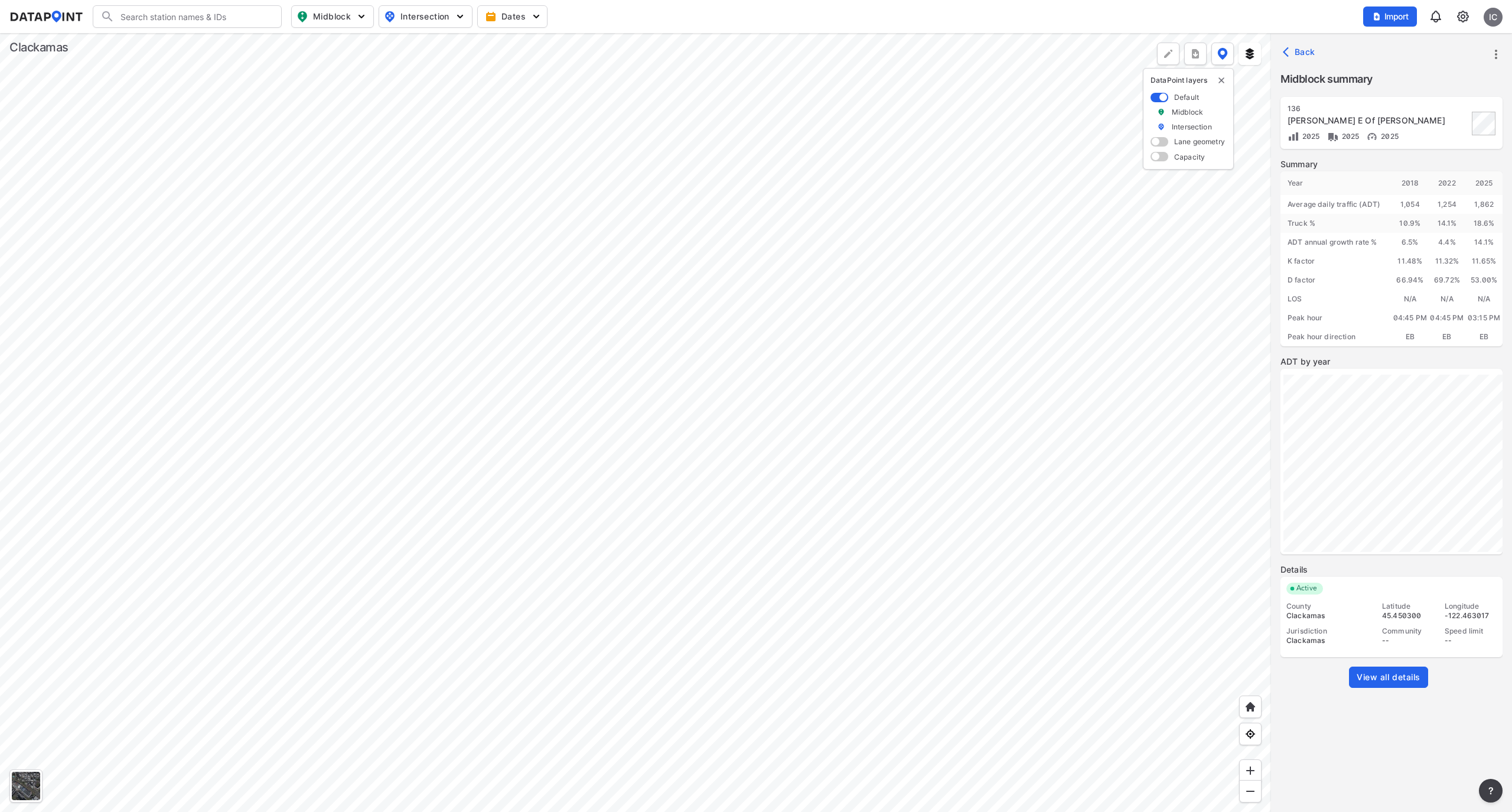
click at [473, 249] on div at bounding box center [636, 422] width 1271 height 779
click at [364, 233] on div at bounding box center [636, 422] width 1271 height 779
click at [1004, 695] on div at bounding box center [636, 422] width 1271 height 779
click at [674, 608] on div at bounding box center [636, 422] width 1271 height 779
click at [667, 750] on div at bounding box center [636, 422] width 1271 height 779
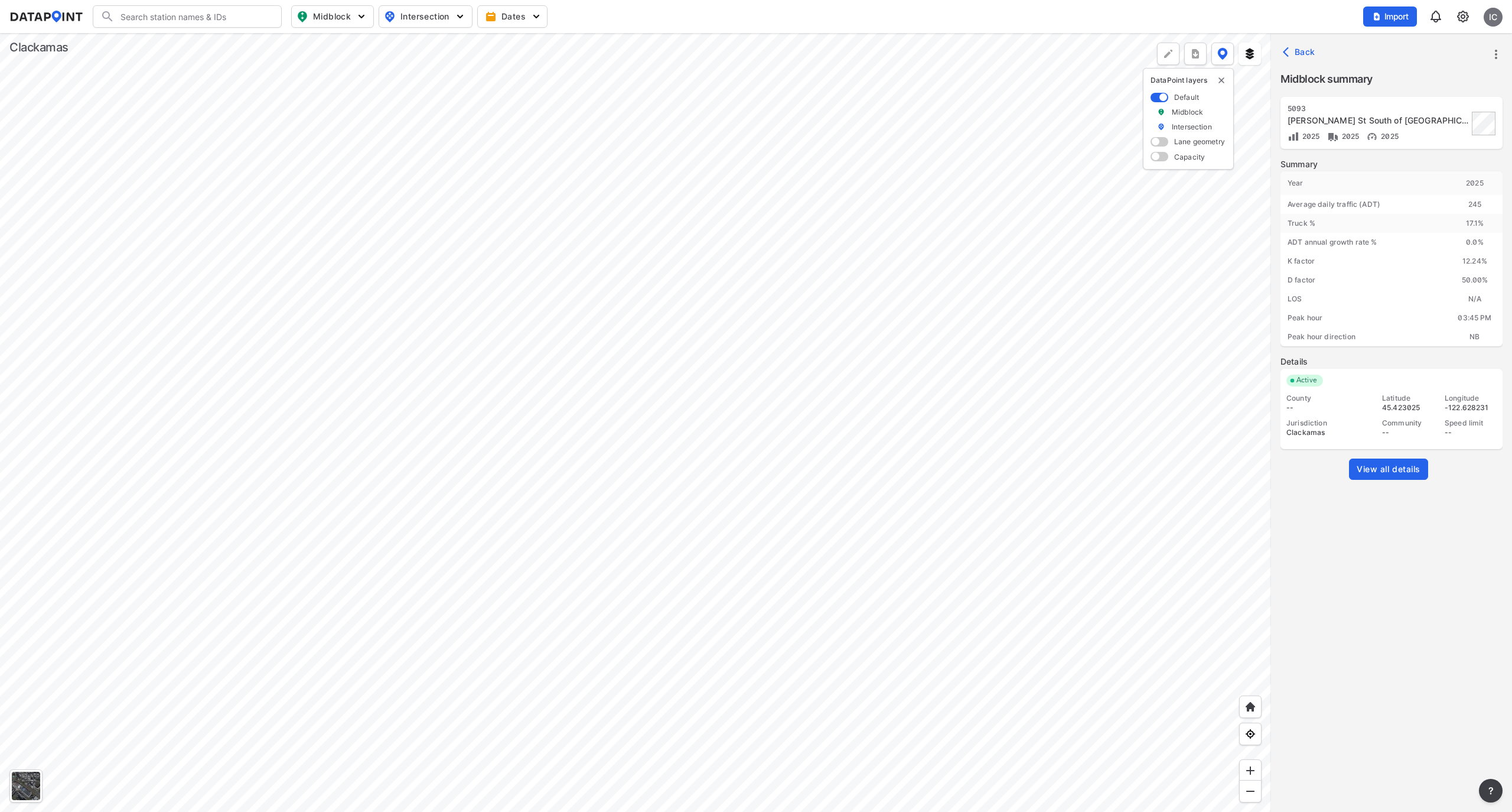
click at [1414, 475] on span "View all details" at bounding box center [1389, 469] width 64 height 12
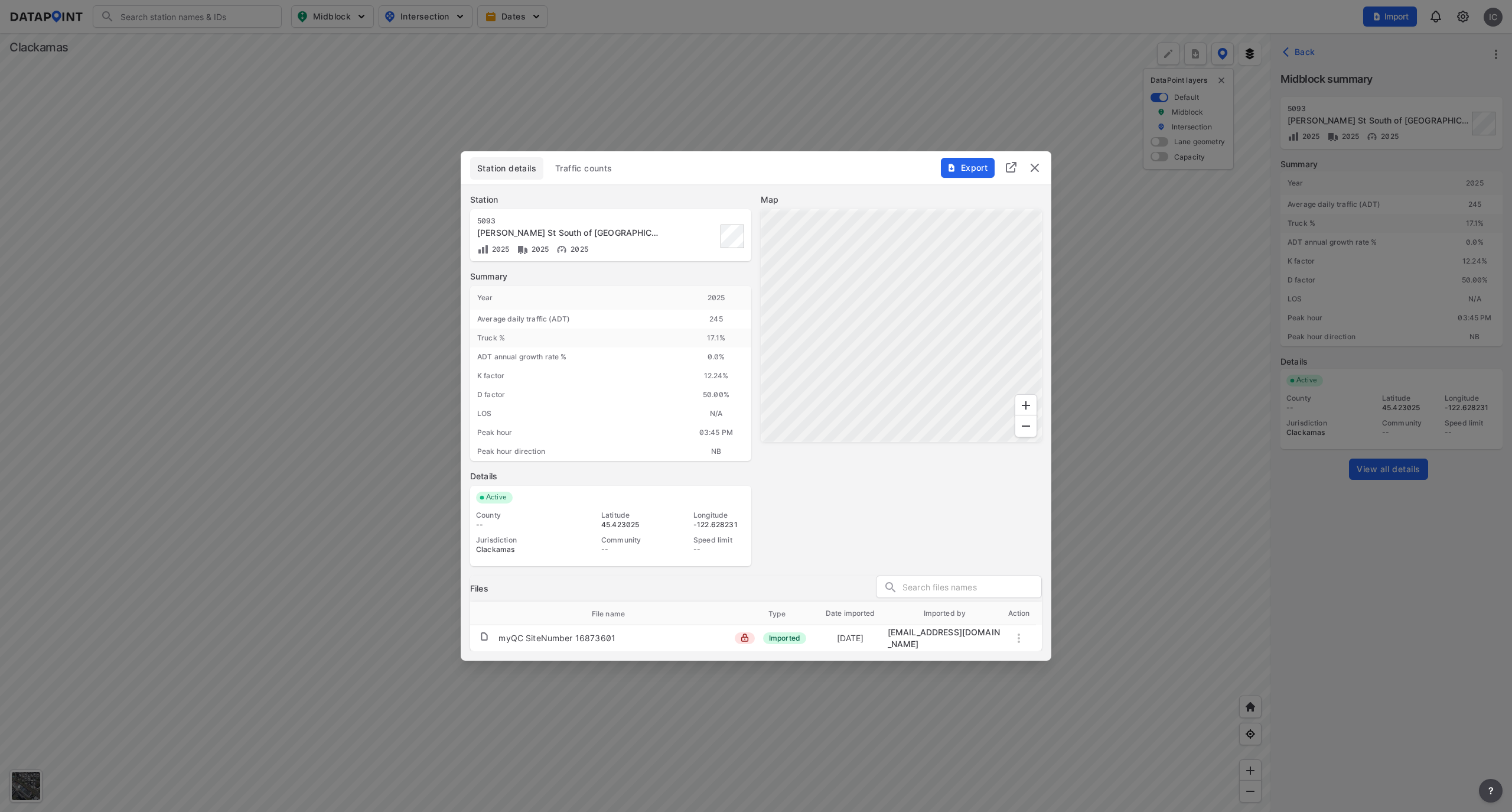
click at [598, 176] on button "Traffic counts" at bounding box center [584, 168] width 72 height 22
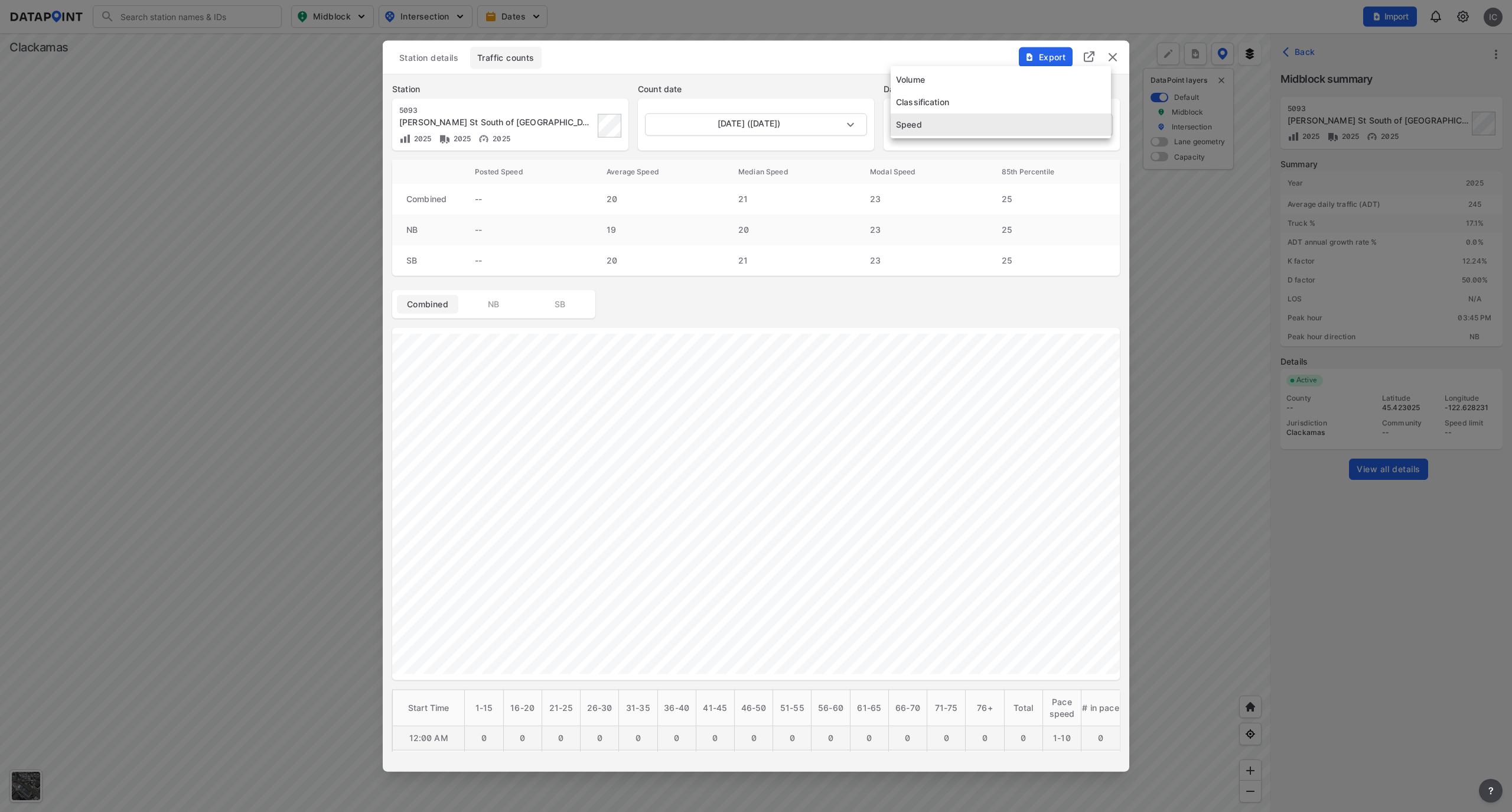
click at [949, 124] on body "Search Please enter a search term. Midblock Intersection Dates Import IC Import…" at bounding box center [756, 406] width 1512 height 812
click at [964, 74] on li "Volume" at bounding box center [1001, 80] width 220 height 22
type input "Volume"
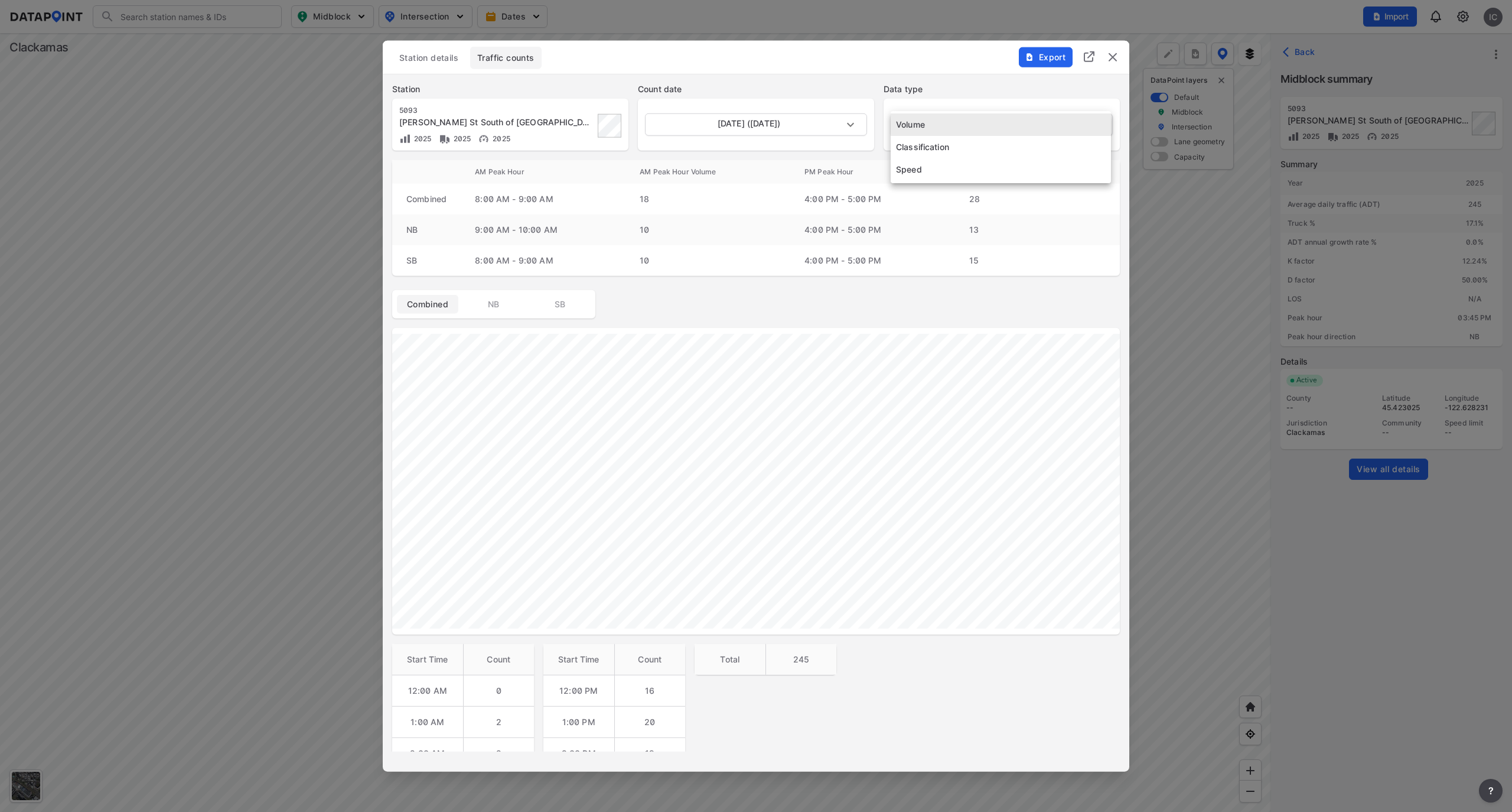
click at [922, 121] on body "Search Please enter a search term. Midblock Intersection Dates Import IC Import…" at bounding box center [756, 406] width 1512 height 812
click at [922, 121] on li "Volume" at bounding box center [1001, 125] width 220 height 22
click at [1111, 53] on img "delete" at bounding box center [1113, 58] width 14 height 14
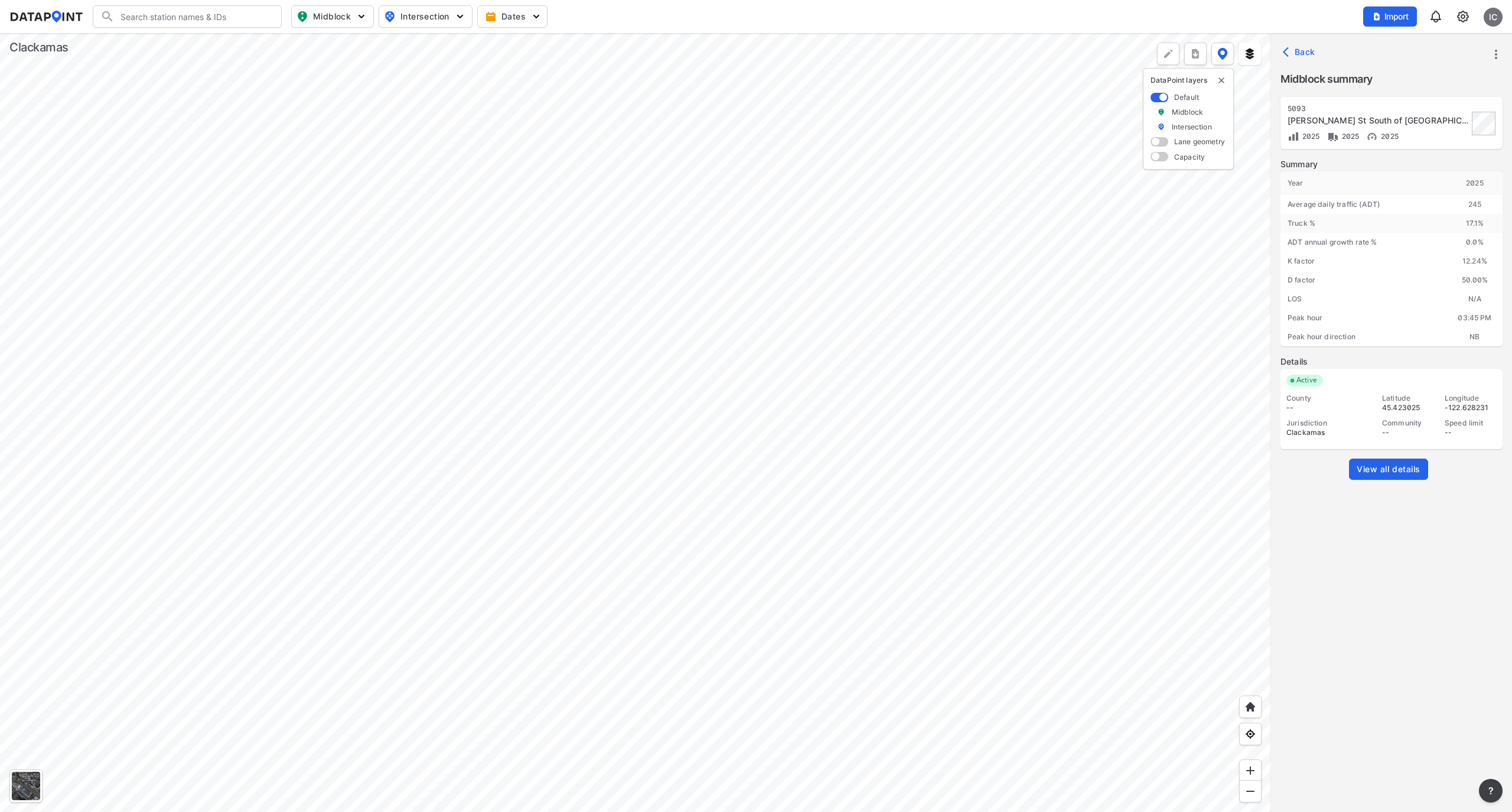
click at [555, 336] on div at bounding box center [636, 422] width 1271 height 779
click at [774, 282] on div at bounding box center [636, 422] width 1271 height 779
click at [499, 358] on div at bounding box center [636, 422] width 1271 height 779
click at [695, 204] on div at bounding box center [636, 422] width 1271 height 779
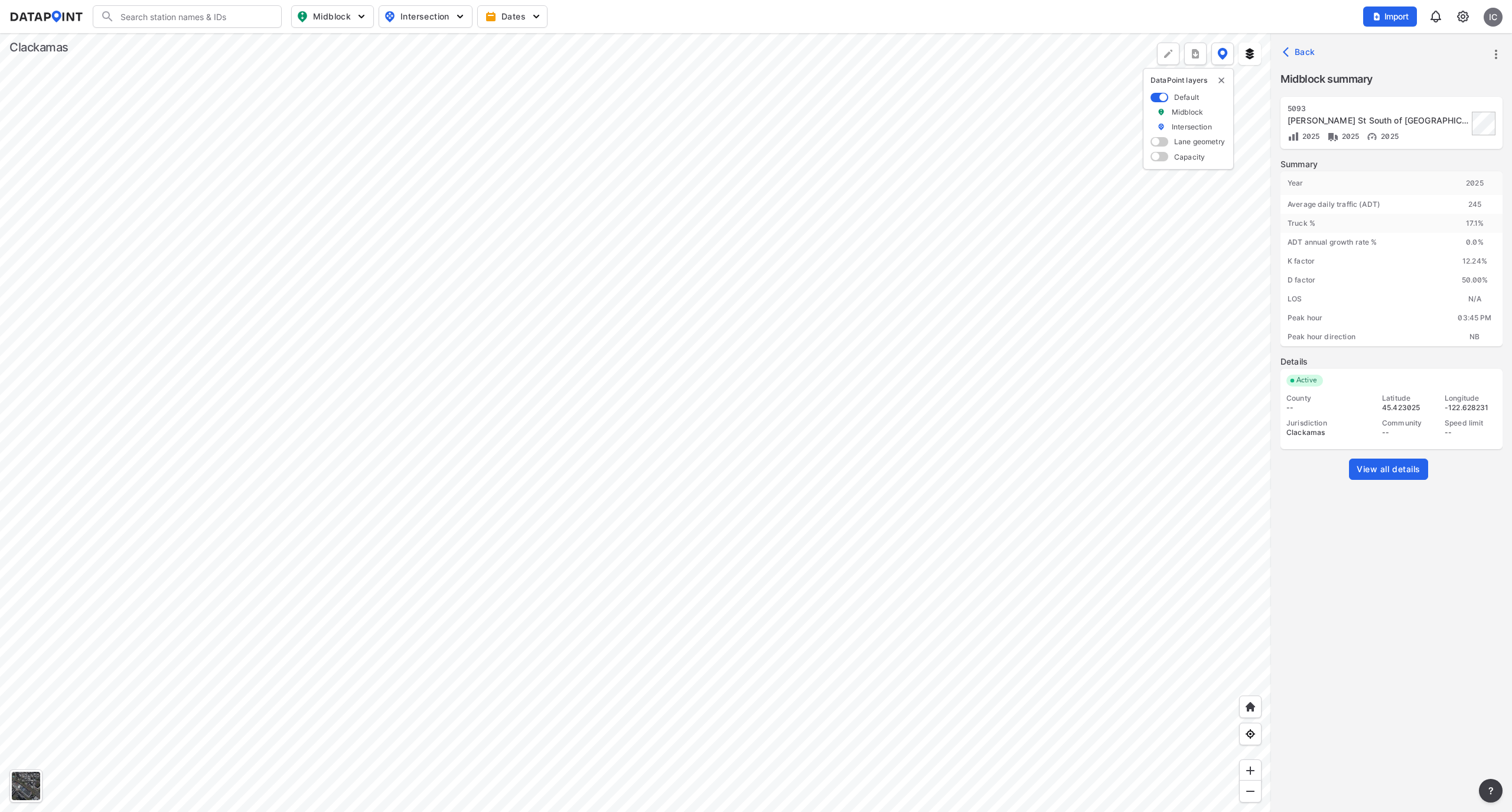
click at [669, 209] on div at bounding box center [636, 422] width 1271 height 779
click at [698, 159] on div at bounding box center [636, 422] width 1271 height 779
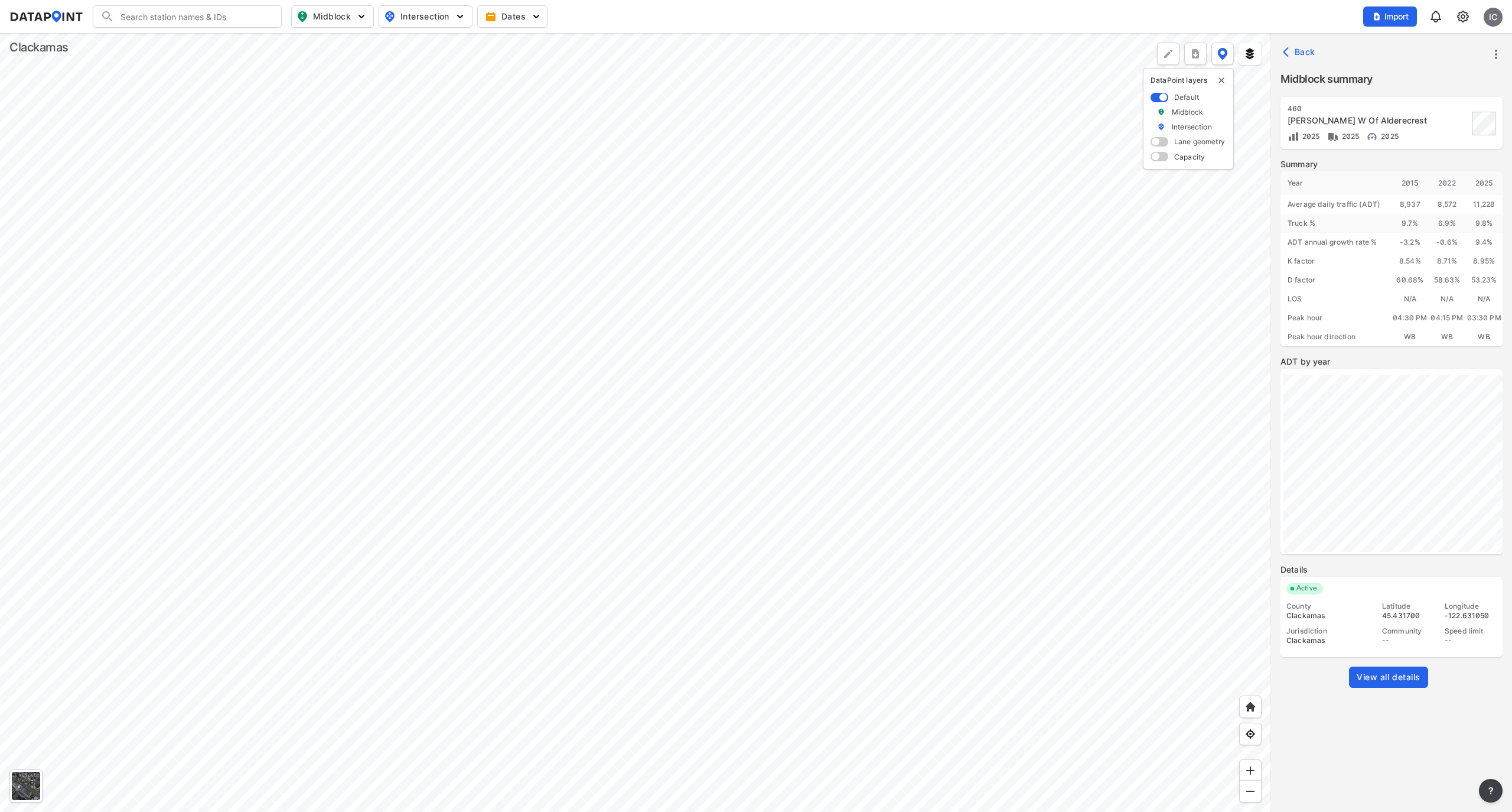
click at [1390, 671] on span "View all details" at bounding box center [1389, 677] width 64 height 12
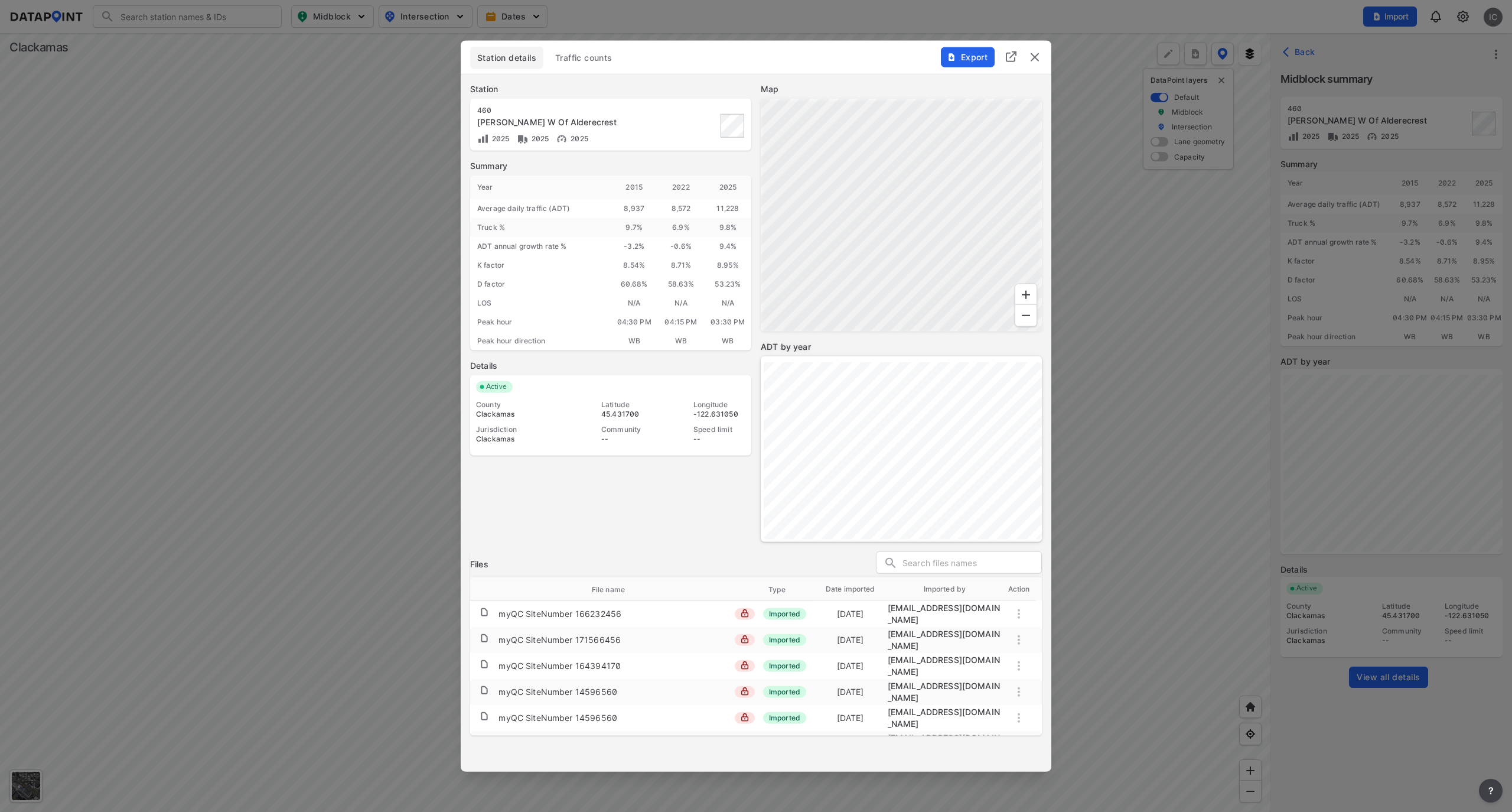
click at [582, 53] on span "Traffic counts" at bounding box center [584, 58] width 58 height 12
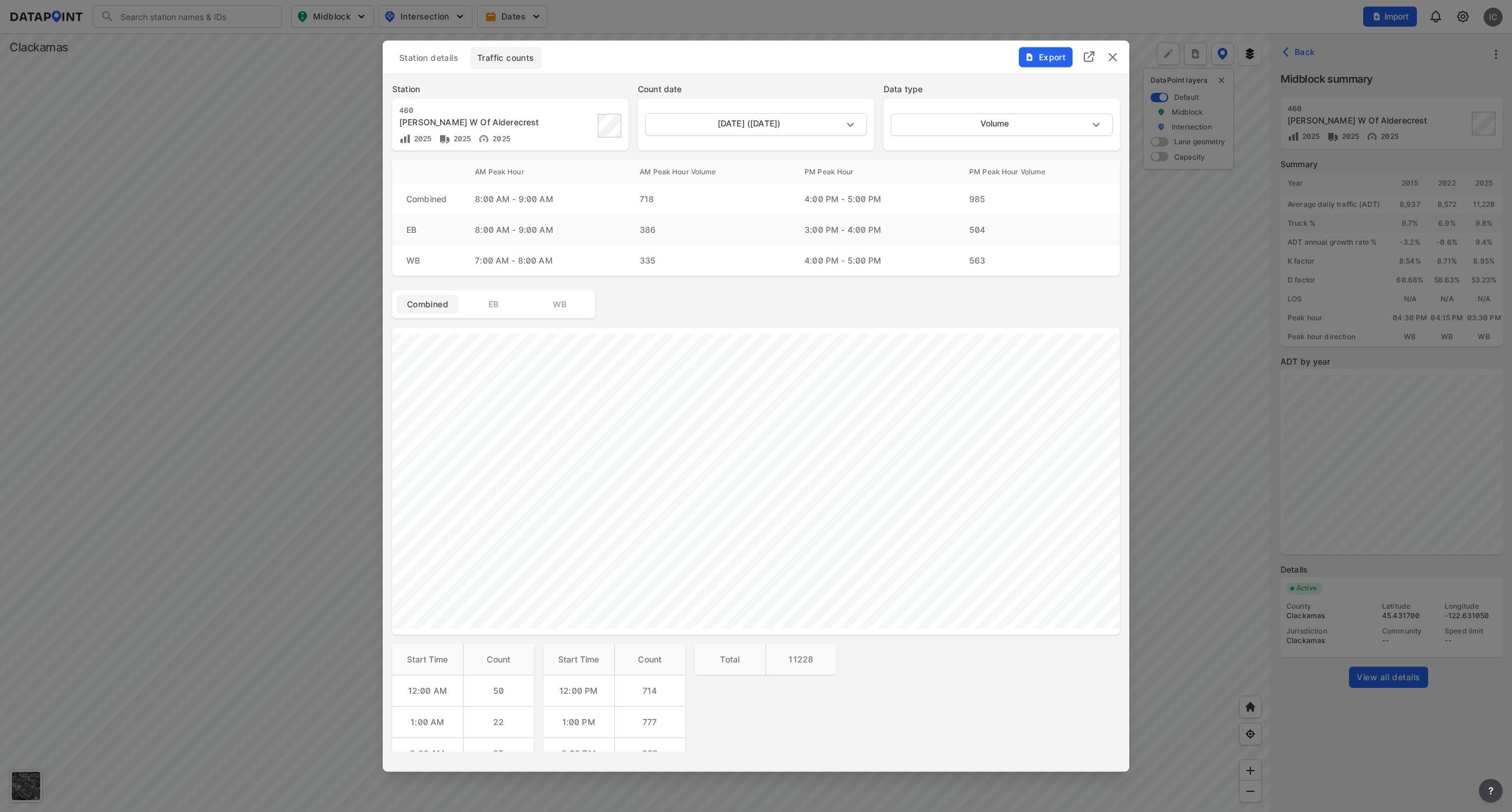
click at [1116, 60] on img "delete" at bounding box center [1113, 58] width 14 height 14
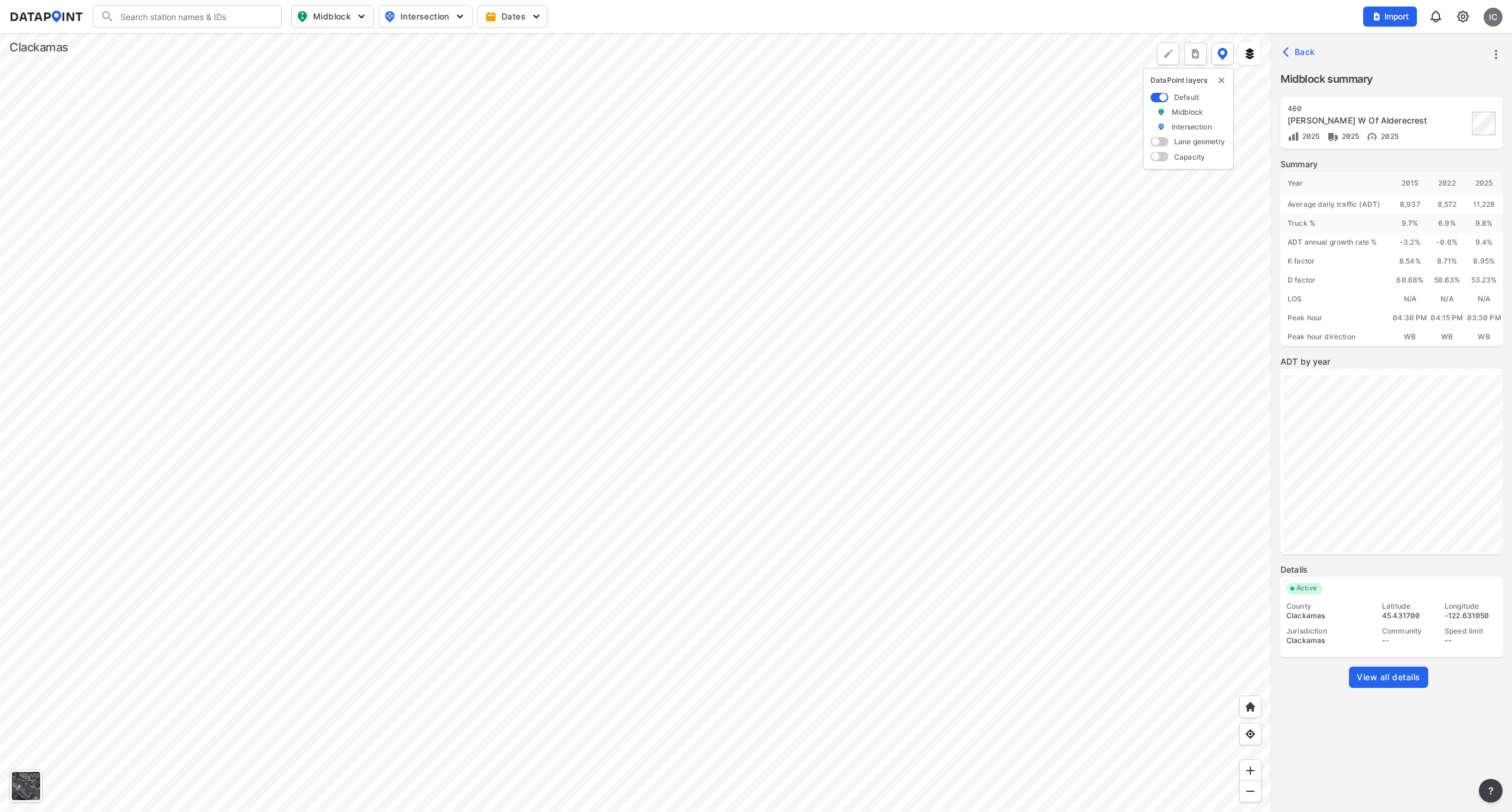
click at [468, 291] on div at bounding box center [636, 422] width 1271 height 779
click at [684, 319] on div at bounding box center [636, 422] width 1271 height 779
click at [1249, 788] on img at bounding box center [1250, 791] width 12 height 12
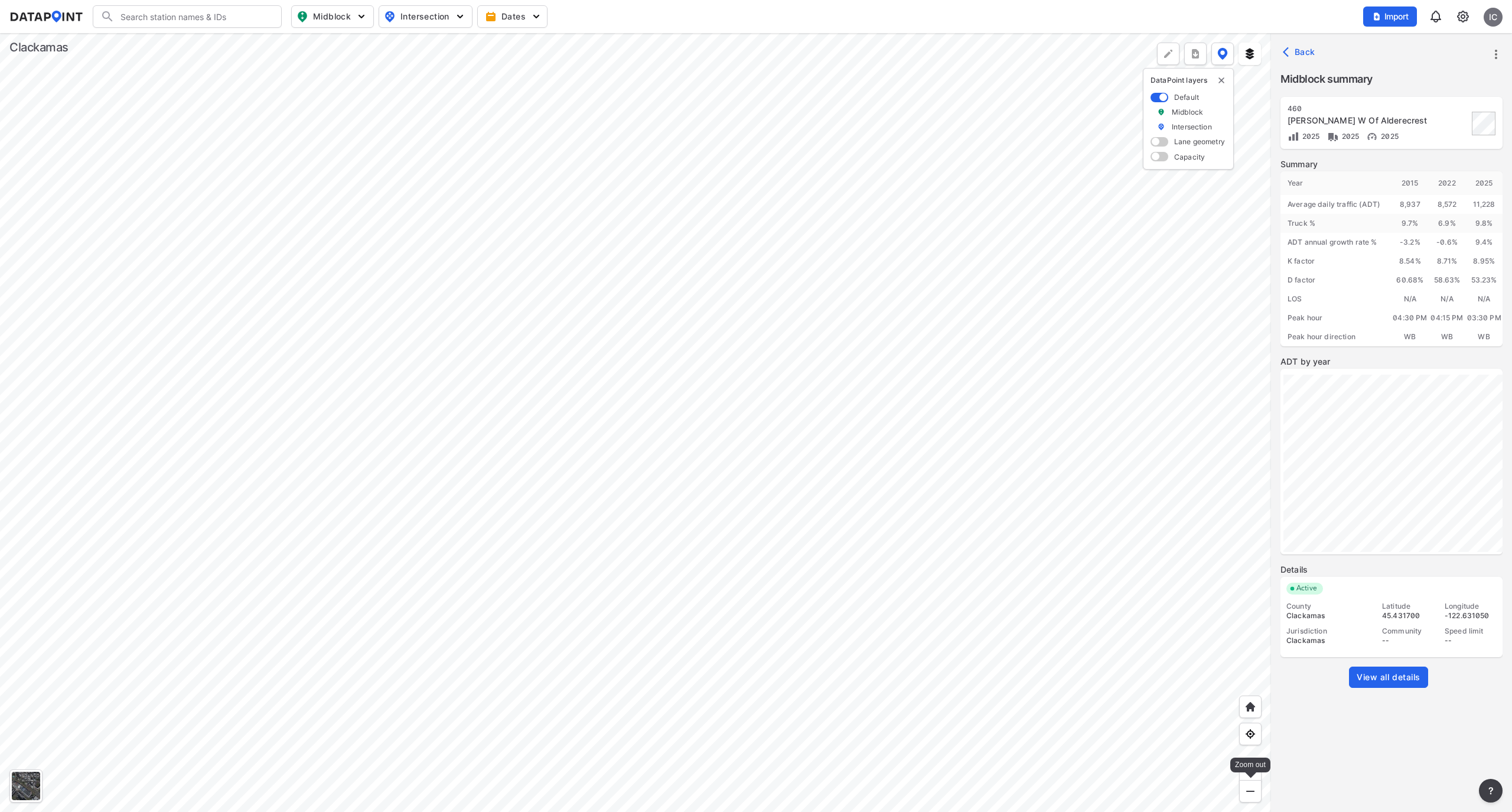
click at [1249, 788] on img at bounding box center [1250, 791] width 12 height 12
click at [724, 527] on div at bounding box center [636, 422] width 1271 height 779
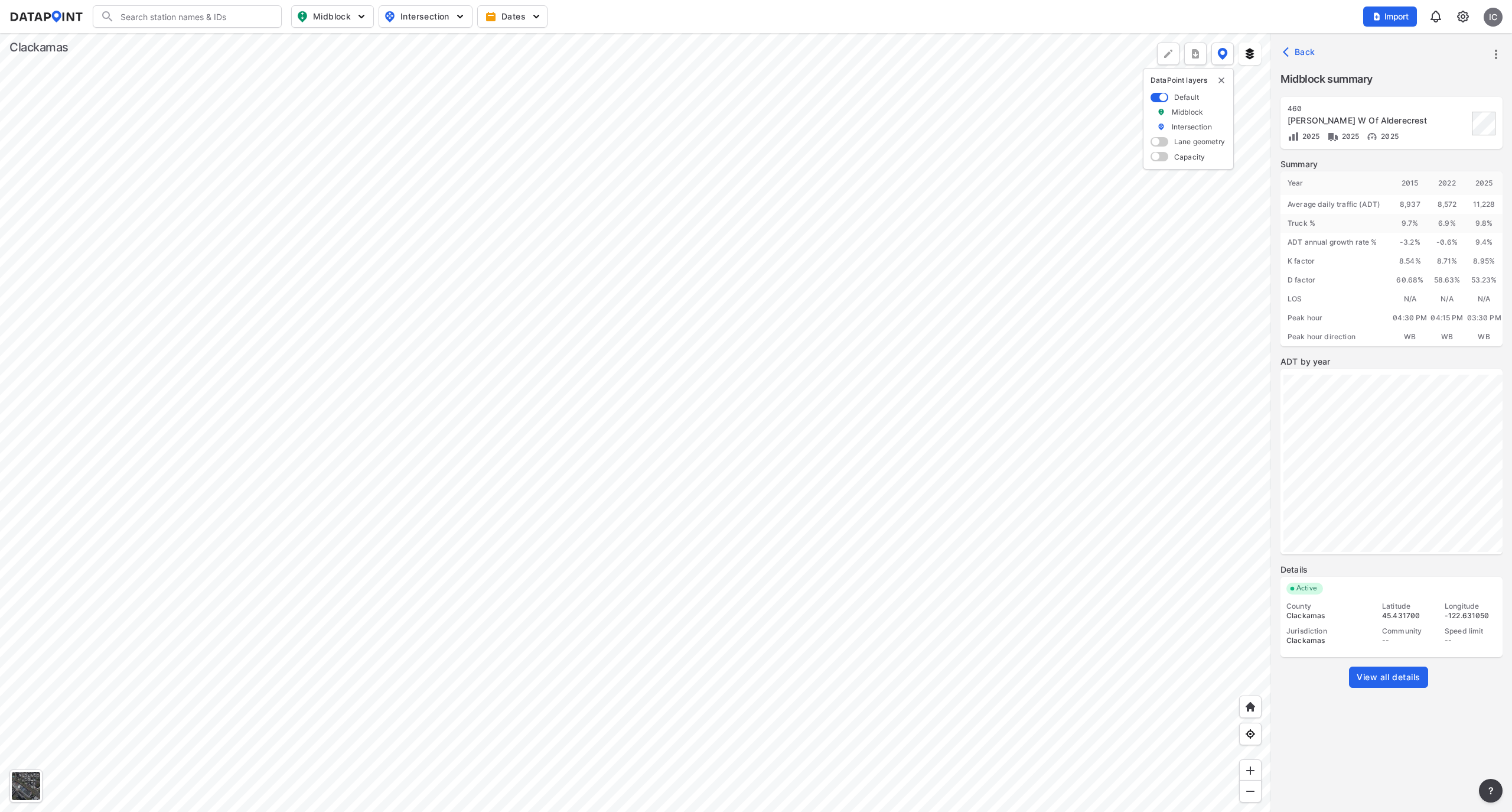
click at [660, 419] on div at bounding box center [636, 422] width 1271 height 779
click at [603, 310] on div at bounding box center [636, 422] width 1271 height 779
click at [572, 313] on div at bounding box center [636, 422] width 1271 height 779
click at [572, 298] on div at bounding box center [636, 422] width 1271 height 779
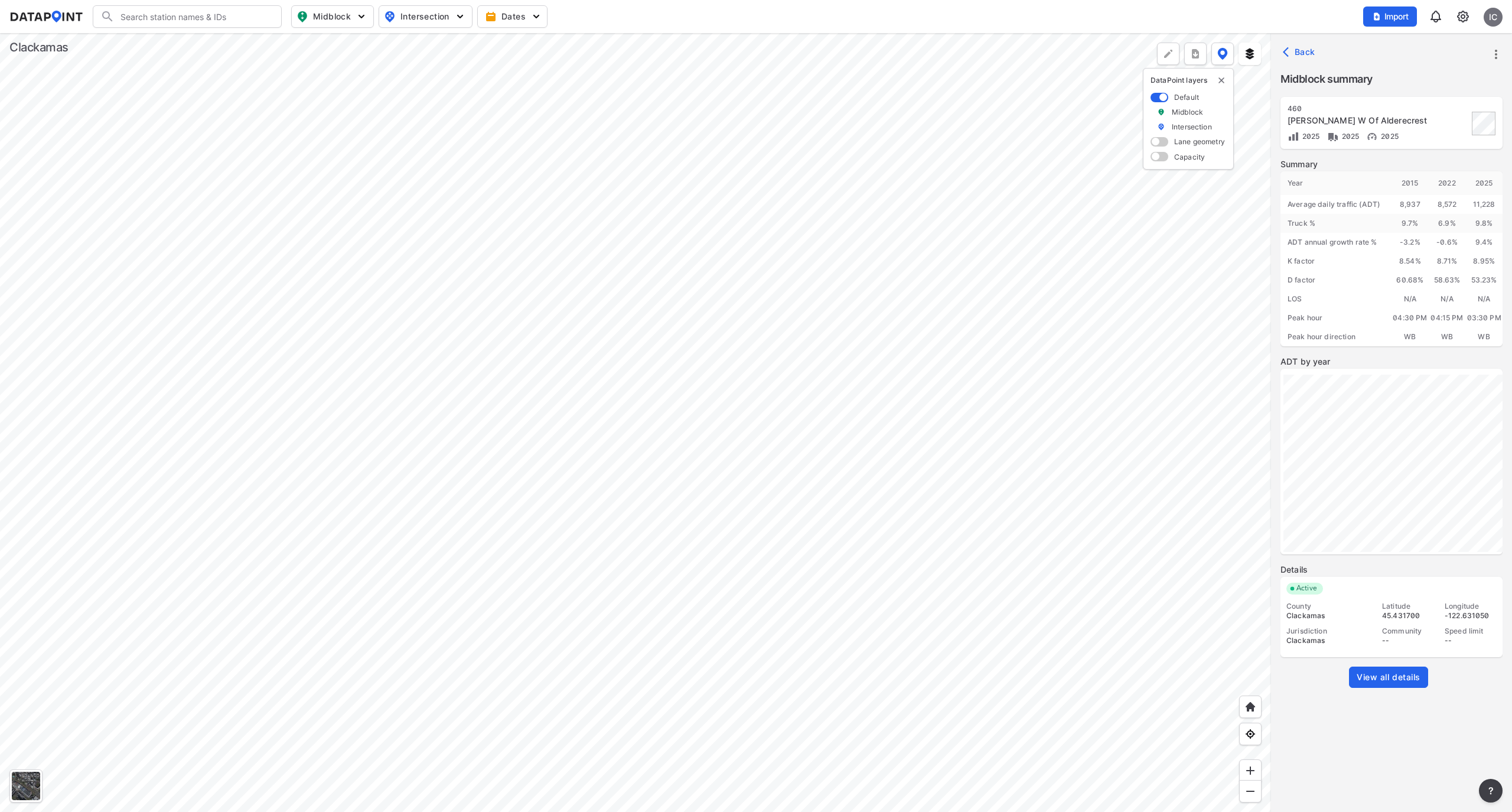
click at [572, 298] on div at bounding box center [636, 422] width 1271 height 779
click at [667, 636] on div at bounding box center [636, 422] width 1271 height 779
click at [681, 211] on div at bounding box center [636, 422] width 1271 height 779
click at [563, 417] on div at bounding box center [636, 422] width 1271 height 779
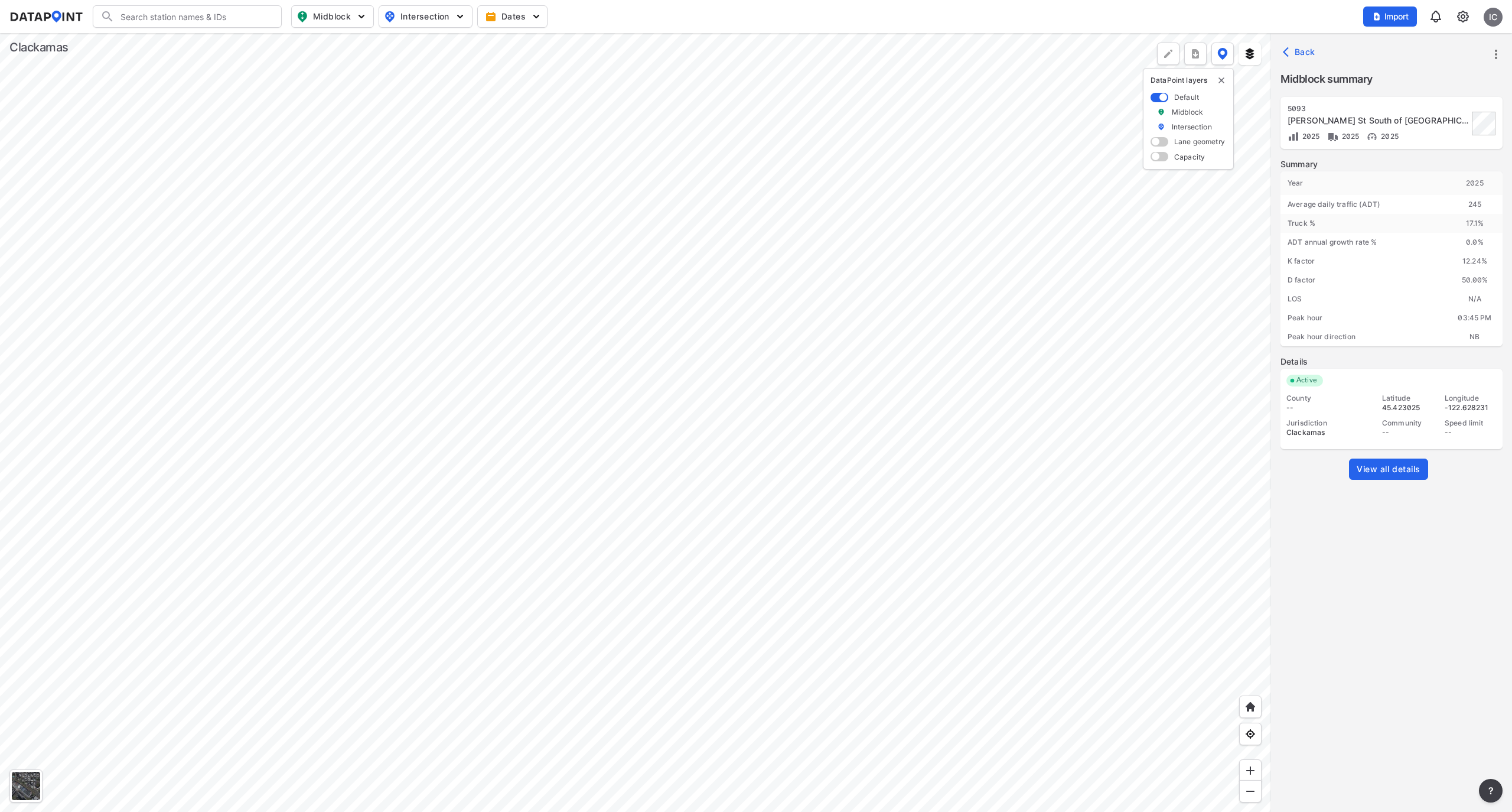
click at [1384, 467] on span "View all details" at bounding box center [1389, 469] width 64 height 12
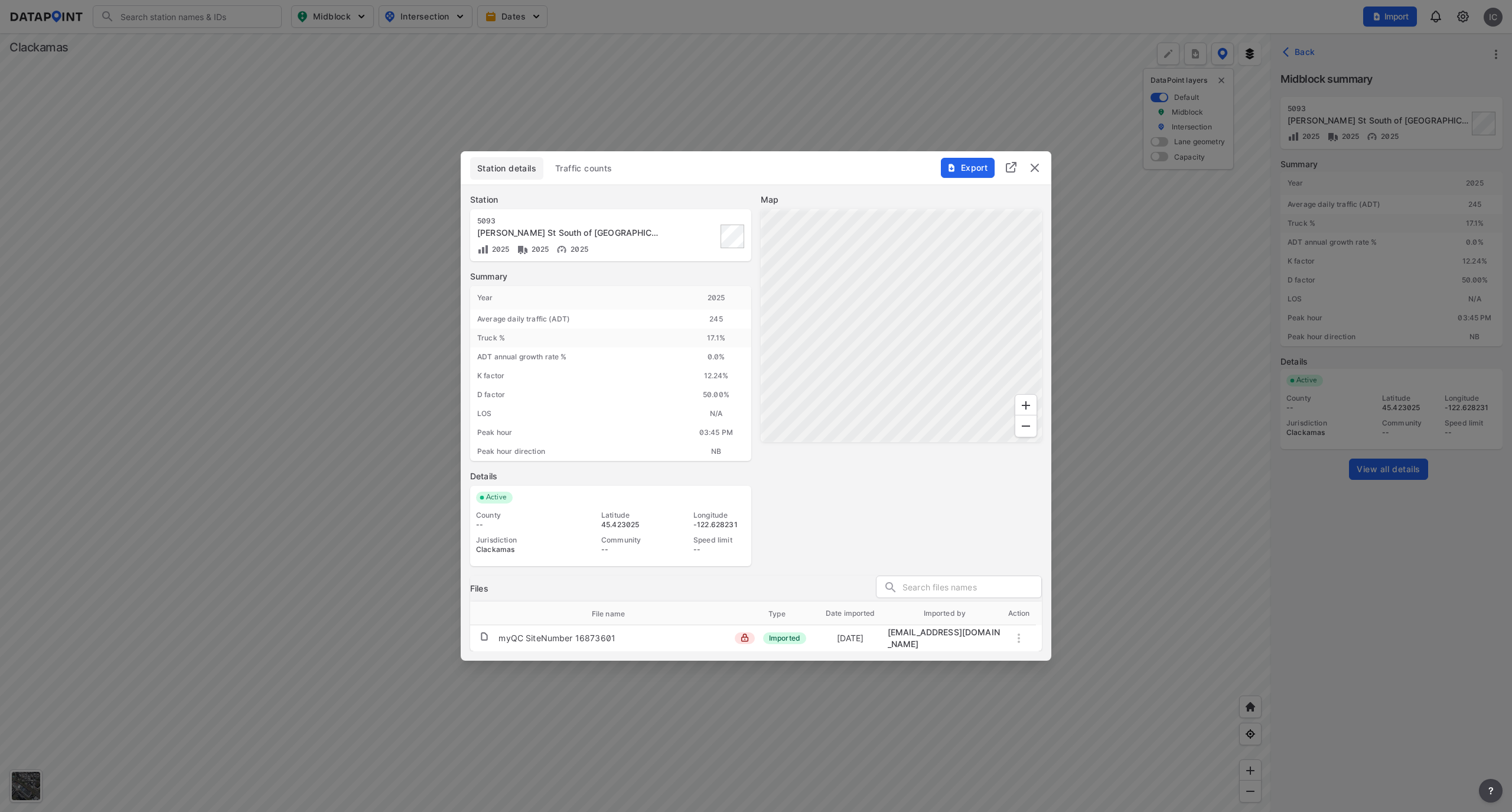
click at [605, 168] on span "Traffic counts" at bounding box center [584, 168] width 58 height 12
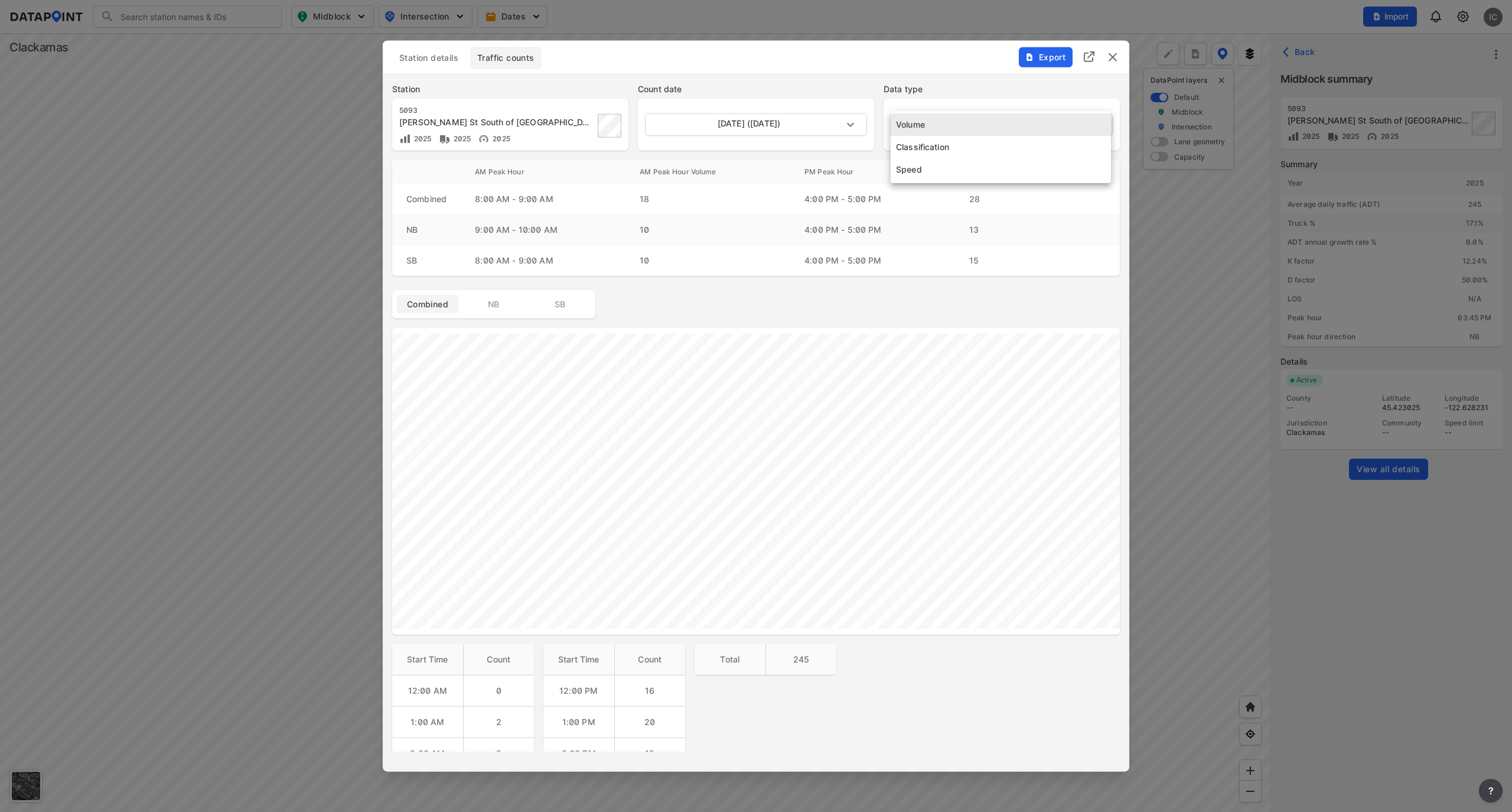
click at [1048, 126] on body "Search Please enter a search term. Midblock Intersection Dates Import IC Import…" at bounding box center [756, 406] width 1512 height 812
click at [1033, 164] on li "Speed" at bounding box center [1001, 170] width 220 height 22
type input "Speed"
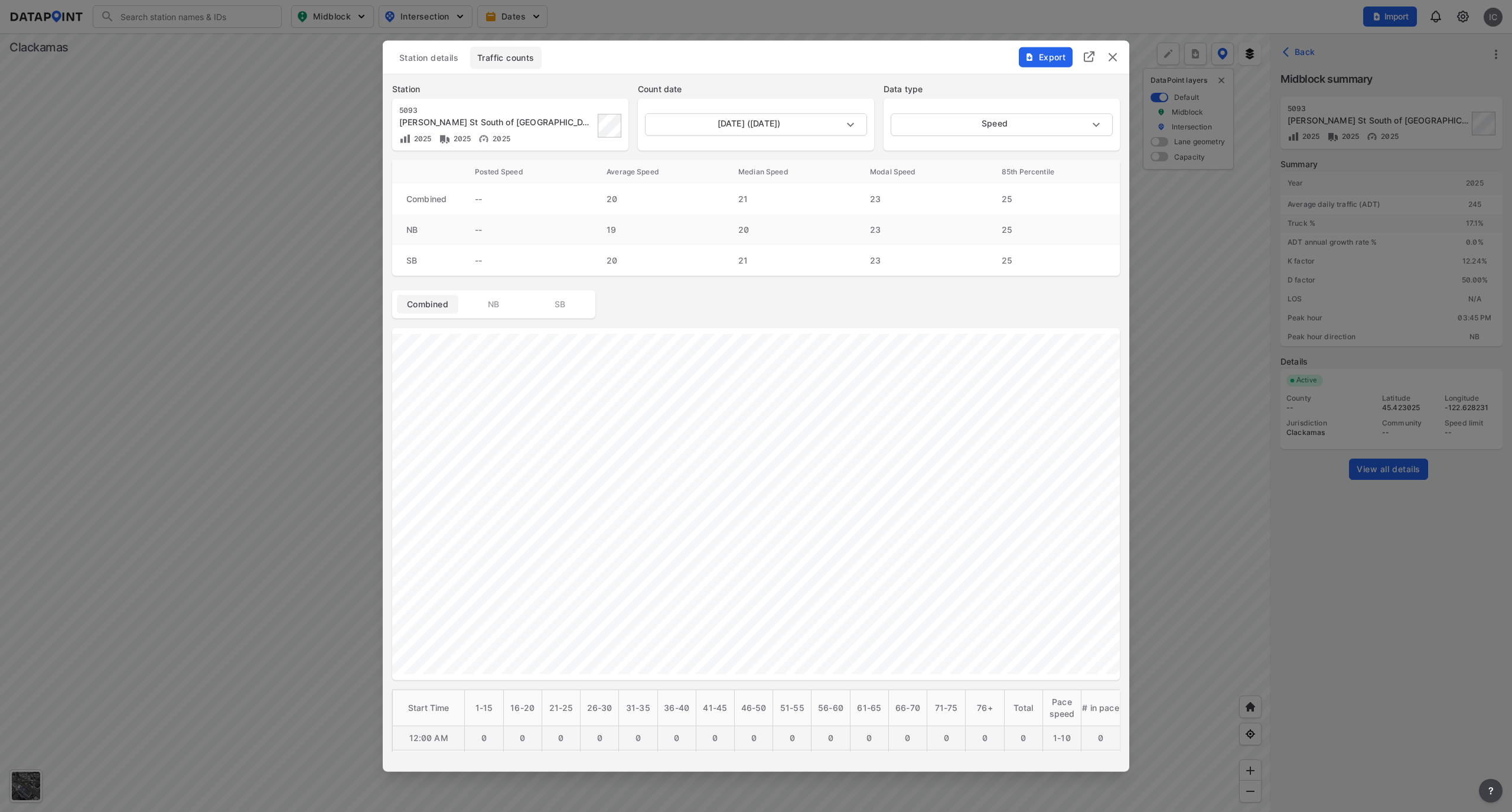
click at [1114, 55] on img "delete" at bounding box center [1113, 58] width 14 height 14
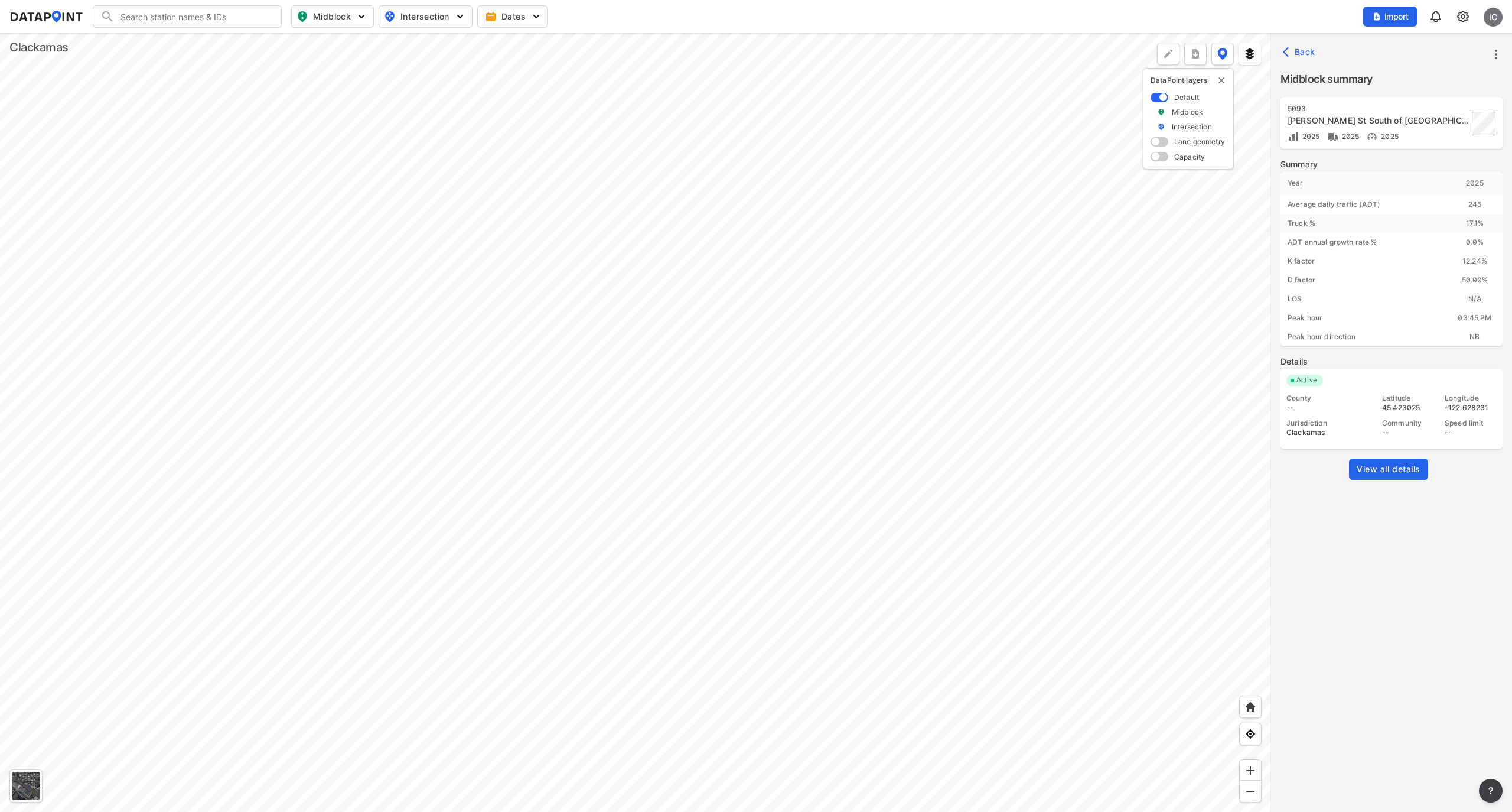
click at [859, 463] on div at bounding box center [636, 422] width 1271 height 779
click at [813, 353] on div at bounding box center [636, 422] width 1271 height 779
click at [900, 498] on div at bounding box center [636, 422] width 1271 height 779
click at [802, 261] on div at bounding box center [636, 422] width 1271 height 779
click at [737, 202] on div at bounding box center [636, 422] width 1271 height 779
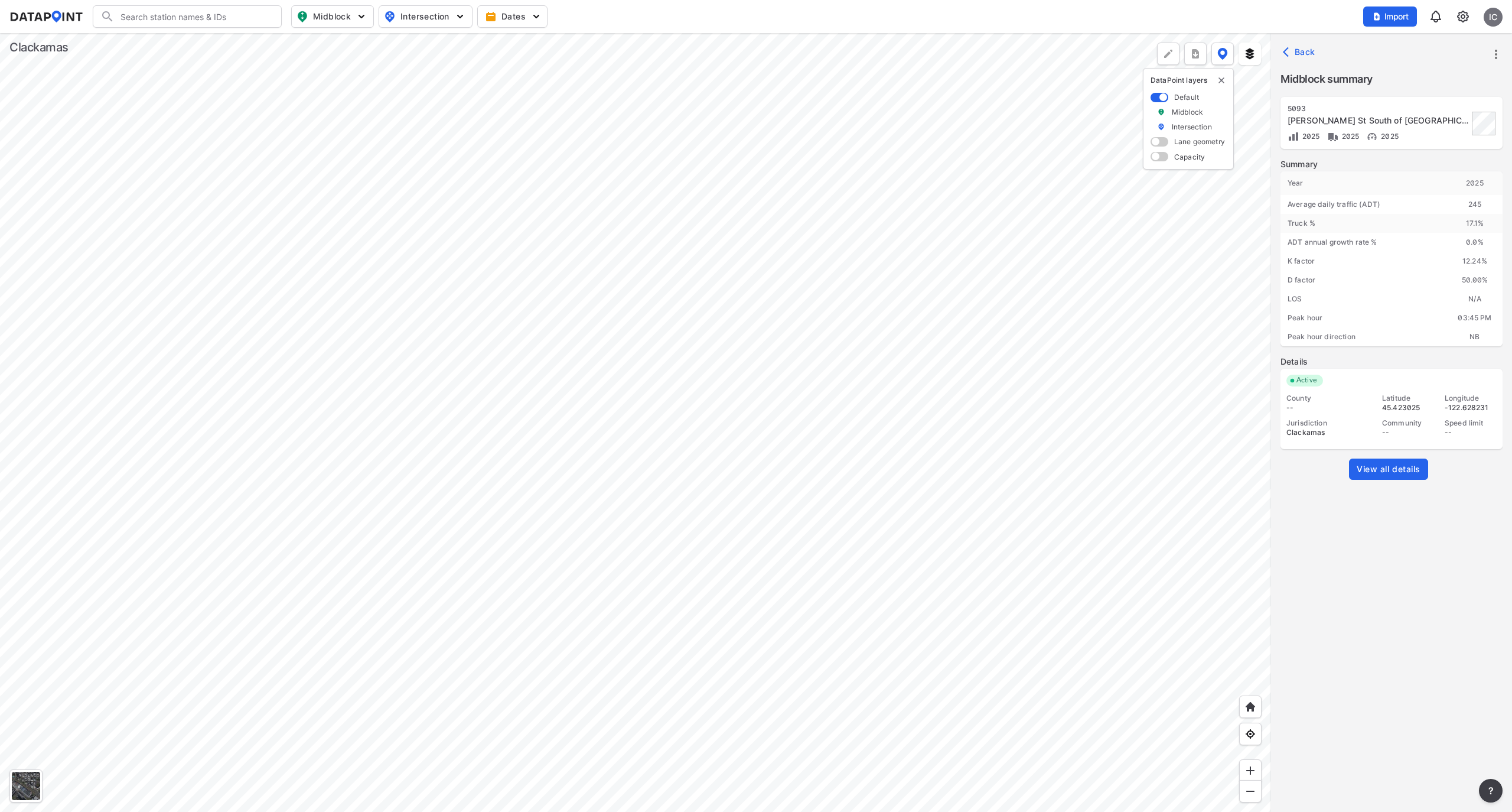
click at [1485, 209] on div "245" at bounding box center [1475, 204] width 55 height 19
click at [1482, 204] on div "245" at bounding box center [1475, 204] width 55 height 19
click at [895, 540] on div at bounding box center [636, 422] width 1271 height 779
click at [886, 634] on div at bounding box center [636, 422] width 1271 height 779
click at [712, 728] on div at bounding box center [636, 422] width 1271 height 779
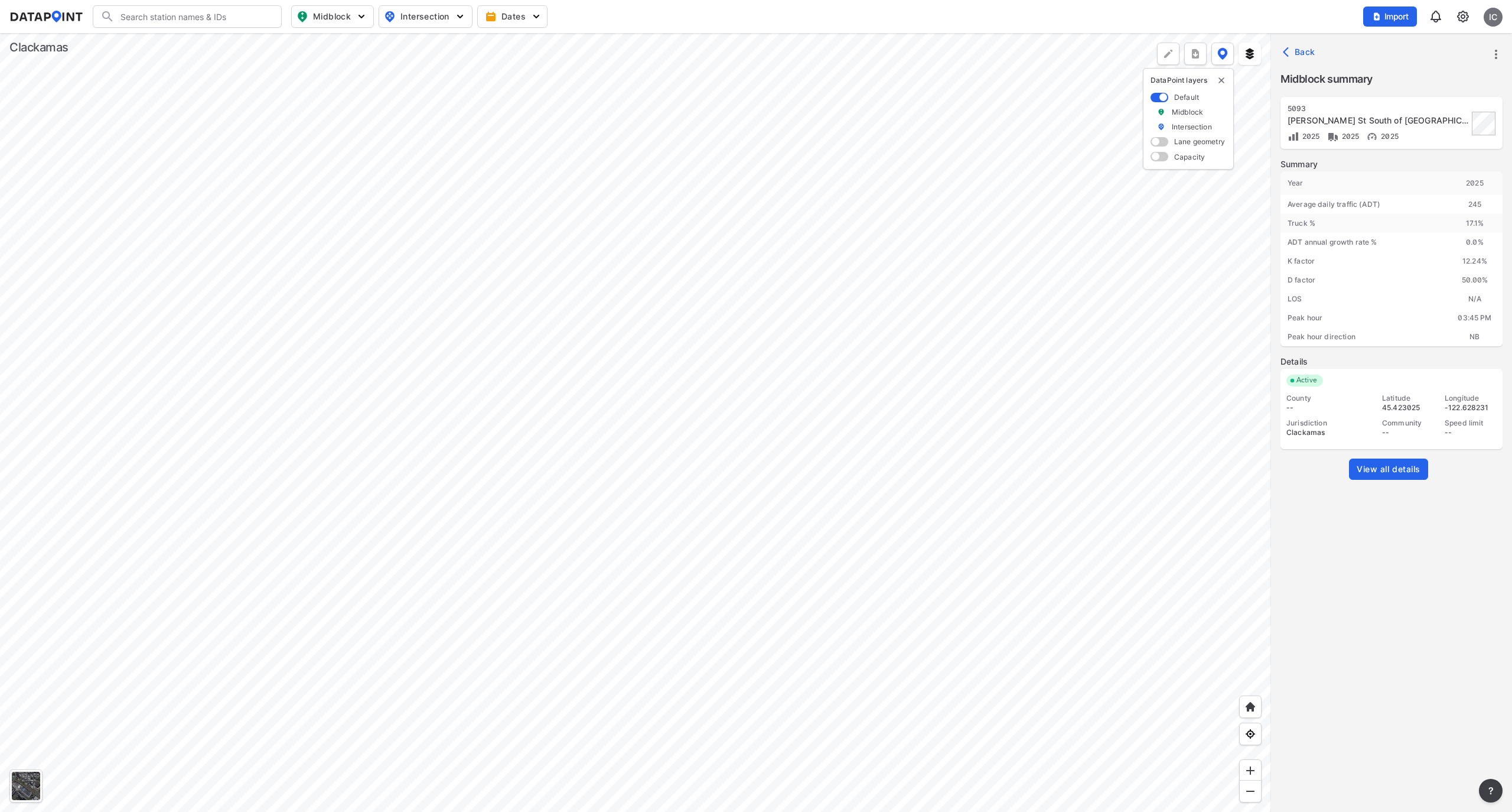
click at [463, 353] on div at bounding box center [636, 422] width 1271 height 779
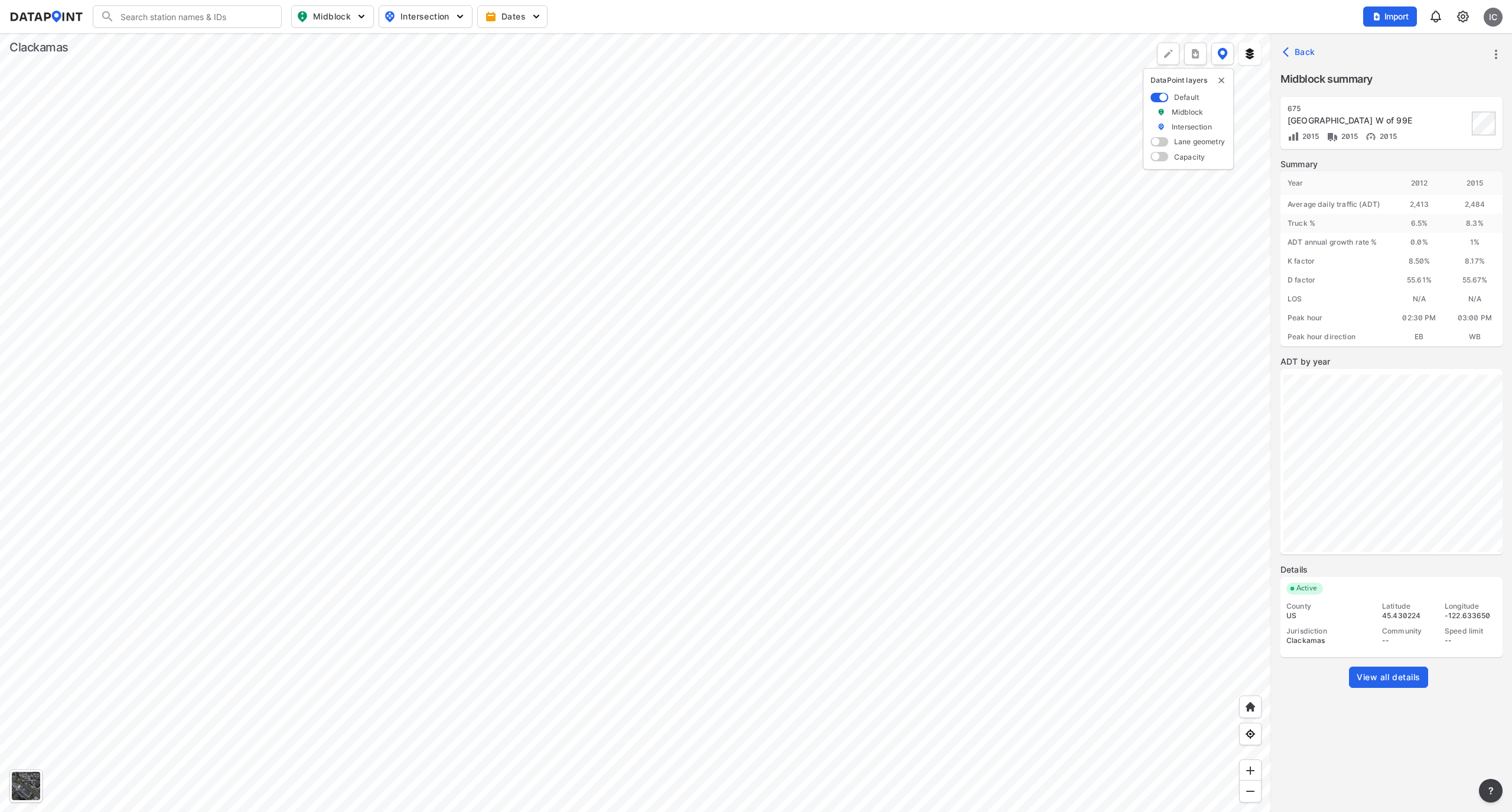
click at [570, 332] on div at bounding box center [636, 422] width 1271 height 779
click at [681, 627] on div at bounding box center [636, 422] width 1271 height 779
click at [715, 636] on div at bounding box center [636, 422] width 1271 height 779
